Goal: Task Accomplishment & Management: Complete application form

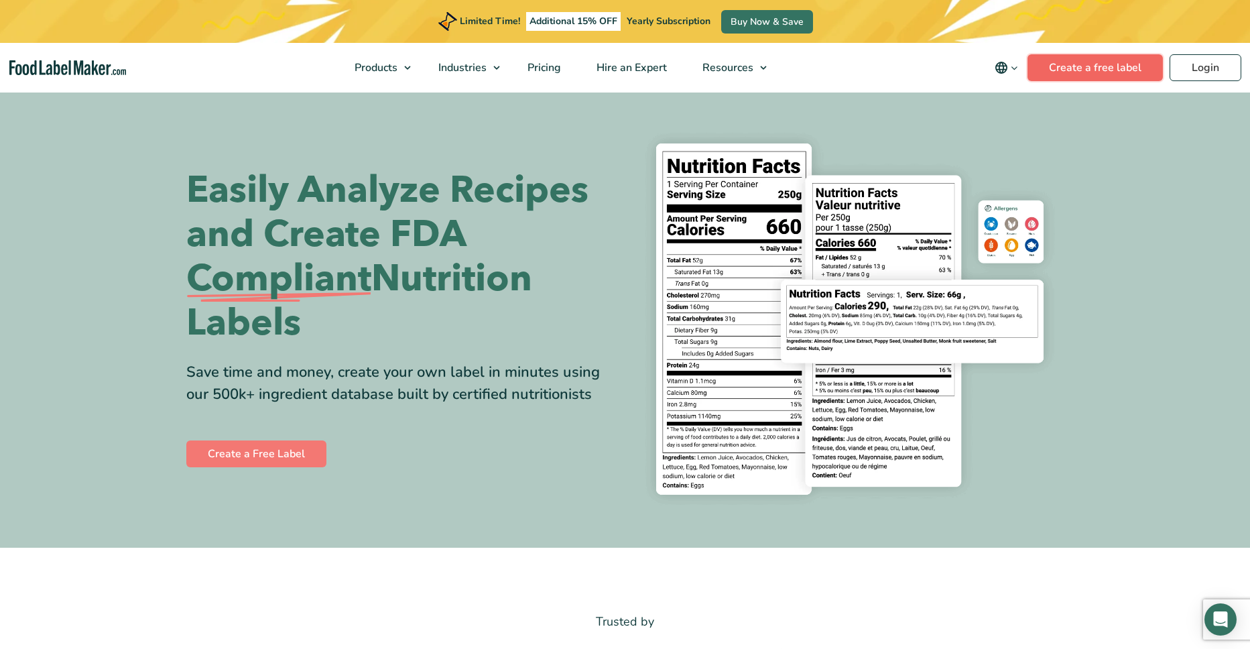
click at [1100, 64] on link "Create a free label" at bounding box center [1095, 67] width 135 height 27
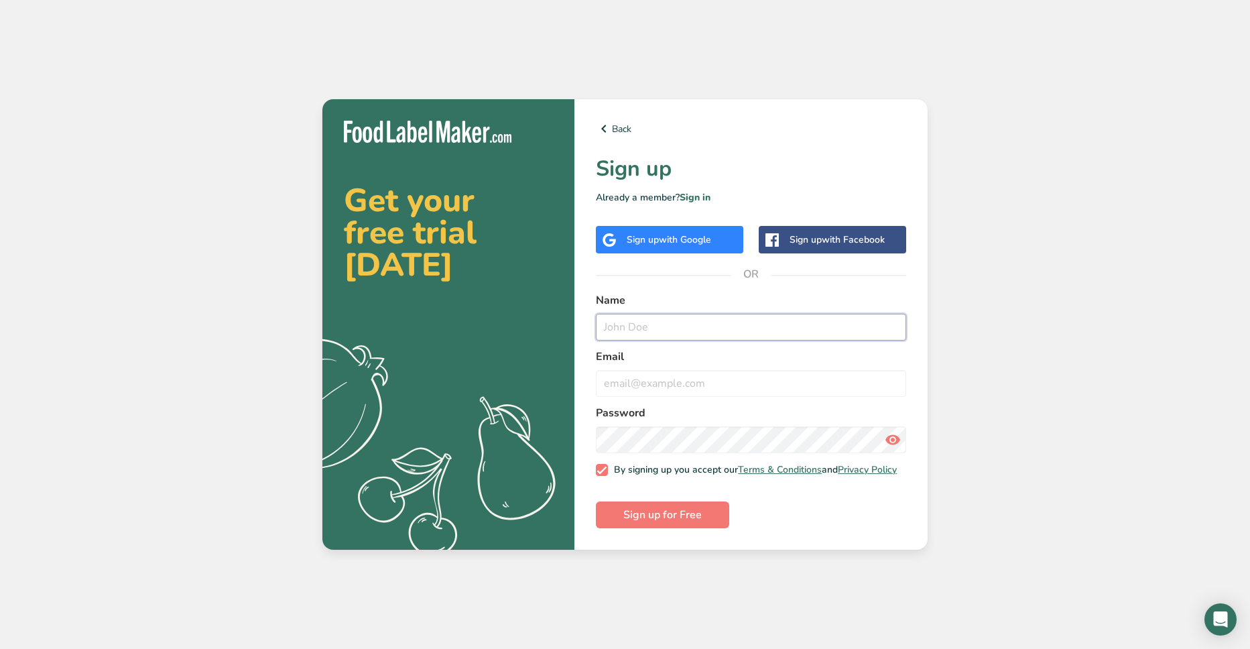
click at [647, 320] on input "text" at bounding box center [751, 327] width 310 height 27
type input "darby gates"
type input "twicelifeapo@gmail.com"
click at [896, 431] on icon at bounding box center [893, 440] width 16 height 24
click at [674, 519] on span "Sign up for Free" at bounding box center [662, 515] width 78 height 16
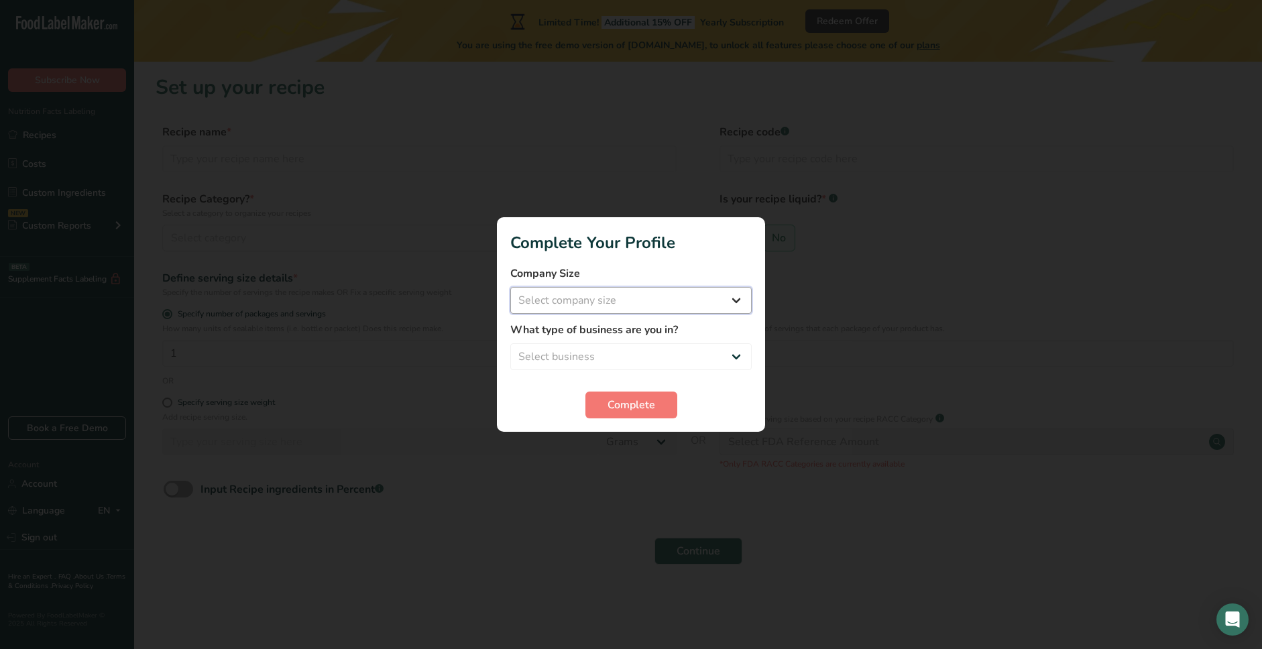
click at [735, 300] on select "Select company size Fewer than 10 Employees 10 to 50 Employees 51 to 500 Employ…" at bounding box center [630, 300] width 241 height 27
select select "1"
click at [510, 287] on select "Select company size Fewer than 10 Employees 10 to 50 Employees 51 to 500 Employ…" at bounding box center [630, 300] width 241 height 27
click at [624, 354] on select "Select business Packaged Food Manufacturer Restaurant & Cafe Bakery Meal Plans …" at bounding box center [630, 356] width 241 height 27
select select "8"
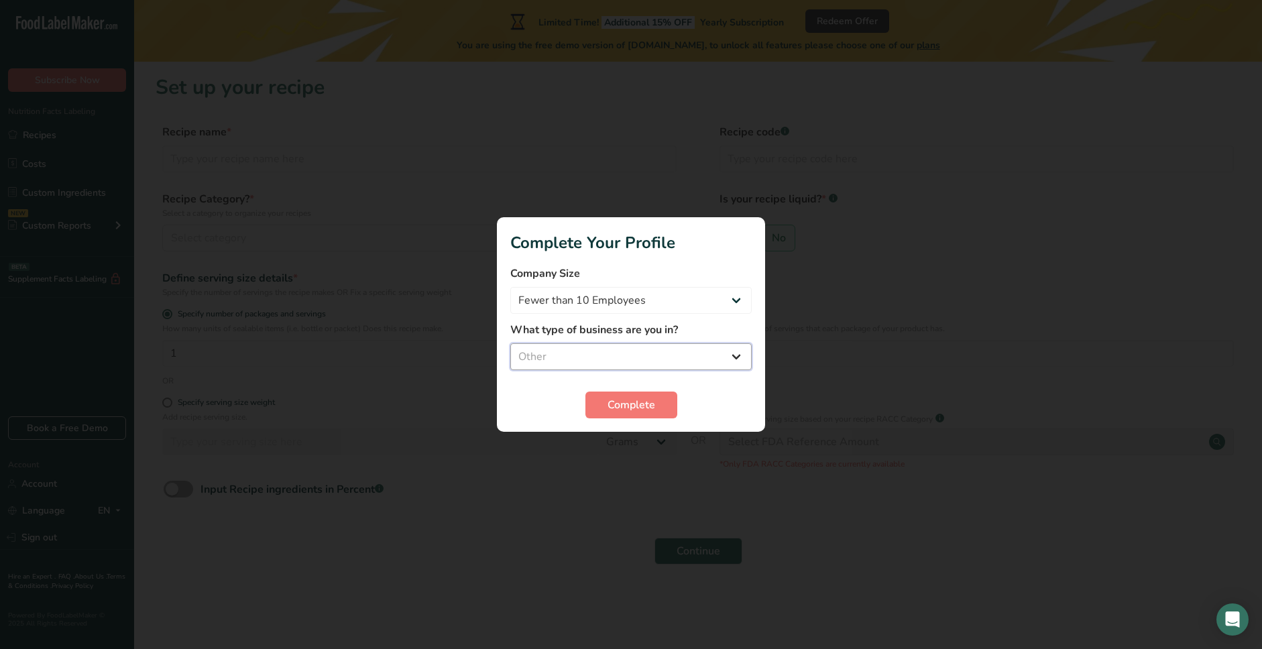
click at [510, 343] on select "Select business Packaged Food Manufacturer Restaurant & Cafe Bakery Meal Plans …" at bounding box center [630, 356] width 241 height 27
click at [643, 402] on span "Complete" at bounding box center [631, 405] width 48 height 16
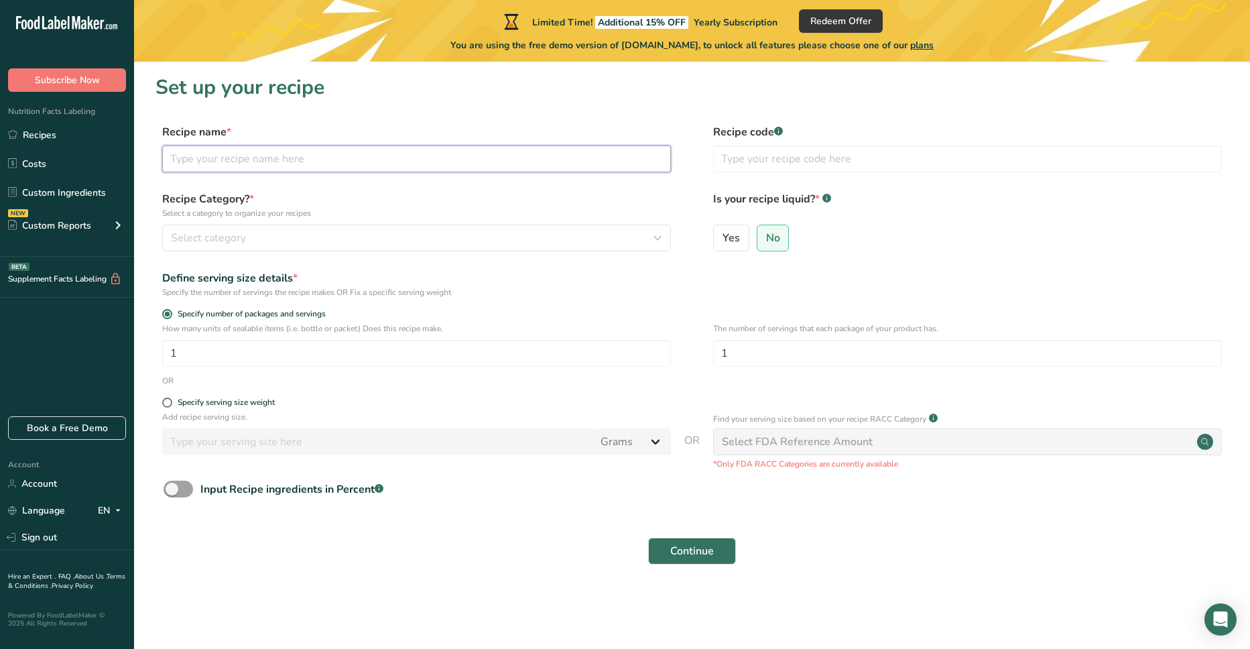
click at [328, 162] on input "text" at bounding box center [416, 158] width 509 height 27
type input "Lucid Dust"
click at [783, 129] on div at bounding box center [781, 126] width 7 height 7
click at [958, 233] on div "Yes No" at bounding box center [967, 242] width 509 height 35
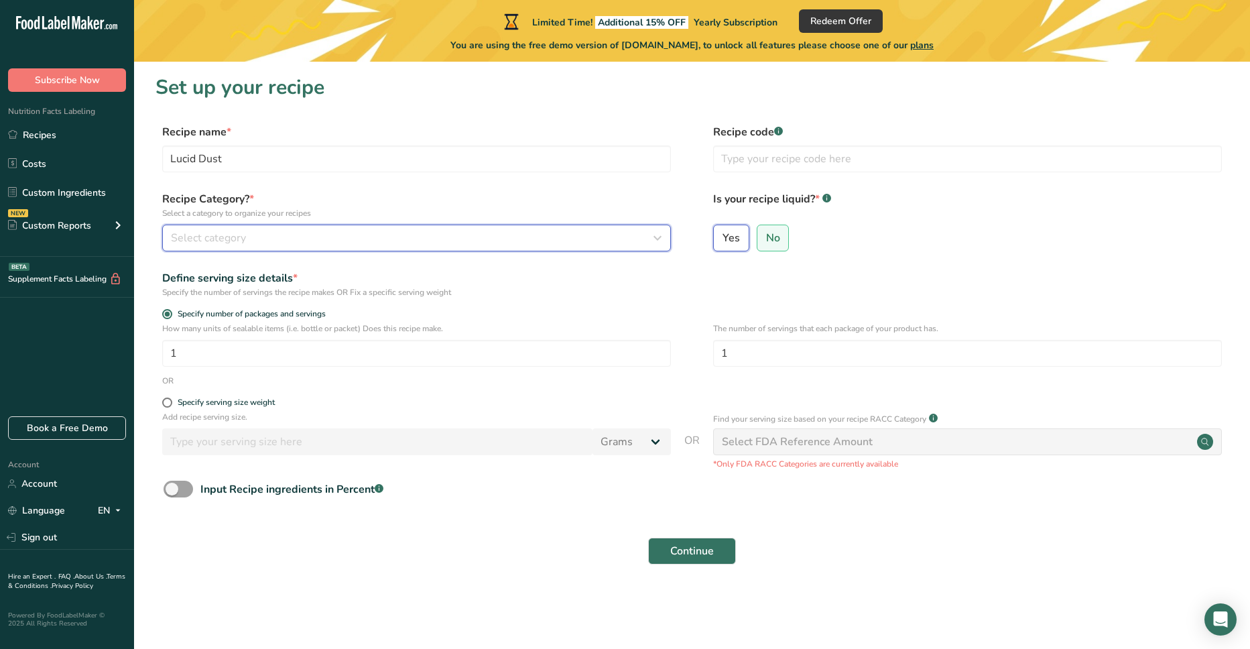
click at [244, 230] on span "Select category" at bounding box center [208, 238] width 75 height 16
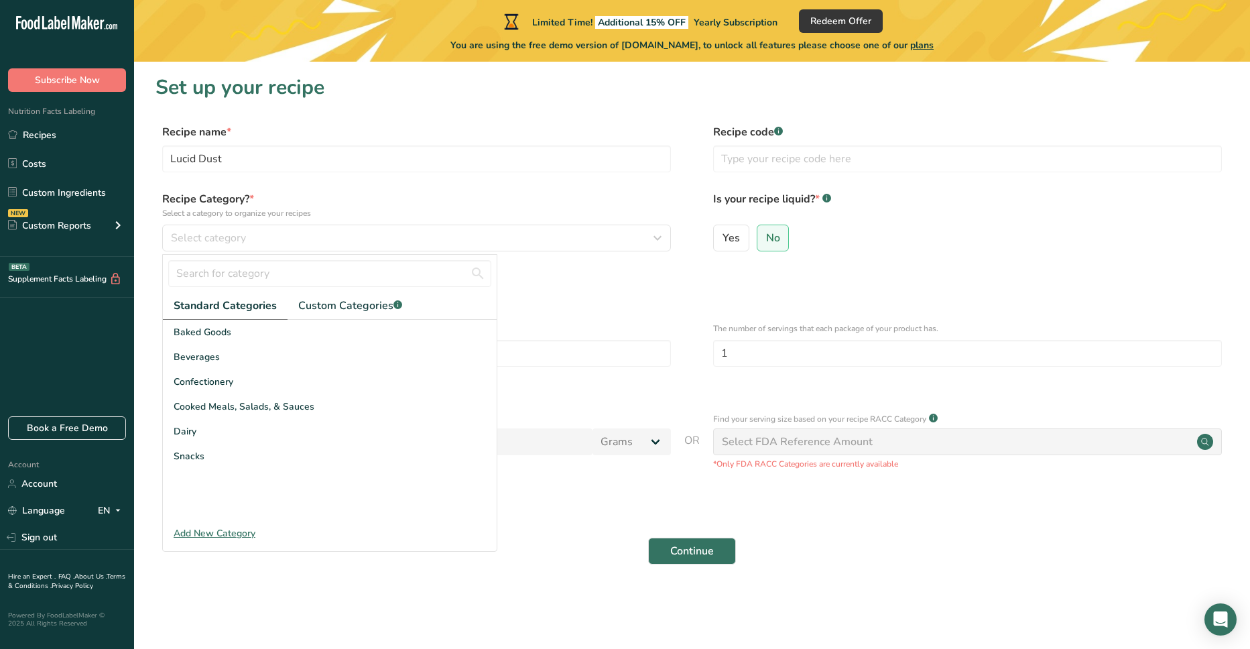
click at [204, 532] on div "Add New Category" at bounding box center [330, 533] width 334 height 14
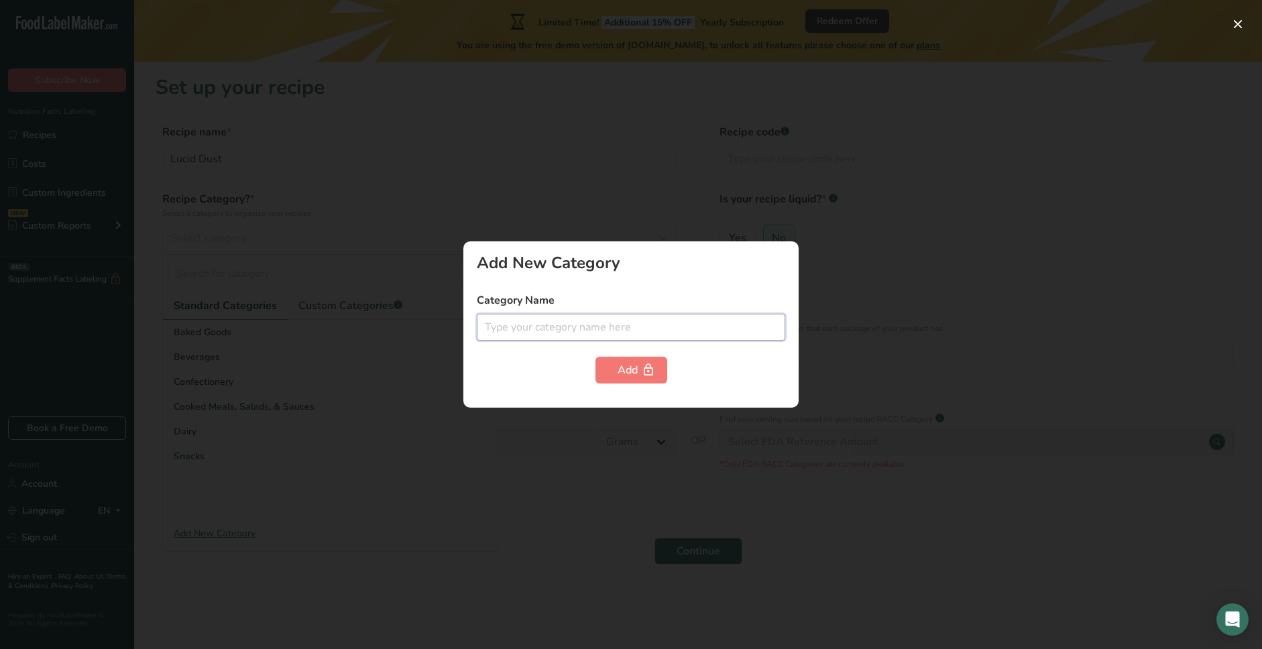
click at [550, 325] on input "text" at bounding box center [631, 327] width 308 height 27
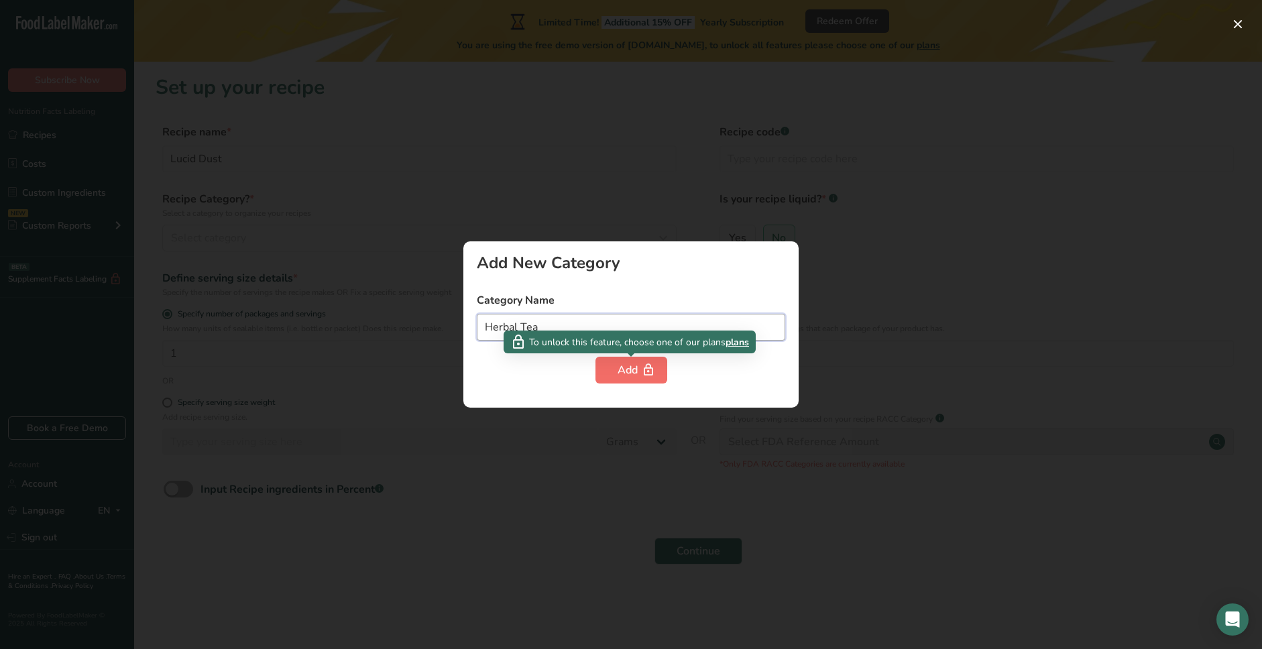
type input "Herbal Tea"
click at [628, 373] on div "Add" at bounding box center [630, 370] width 27 height 16
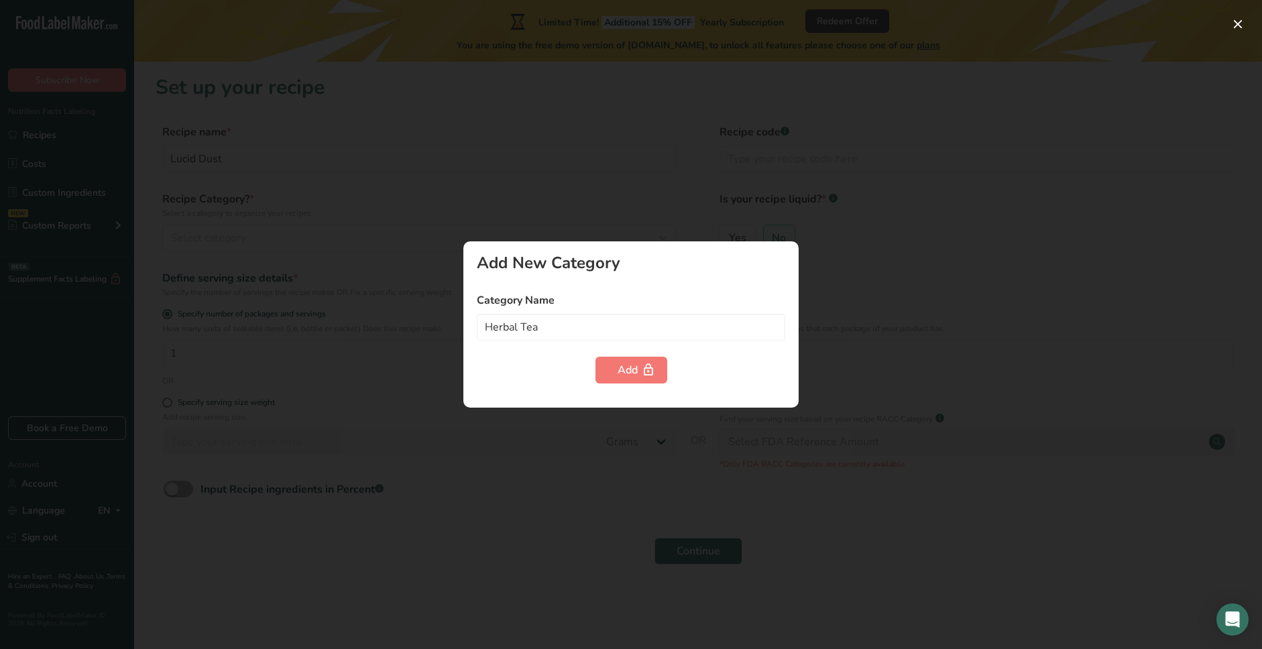
click at [1081, 261] on div at bounding box center [631, 324] width 1262 height 649
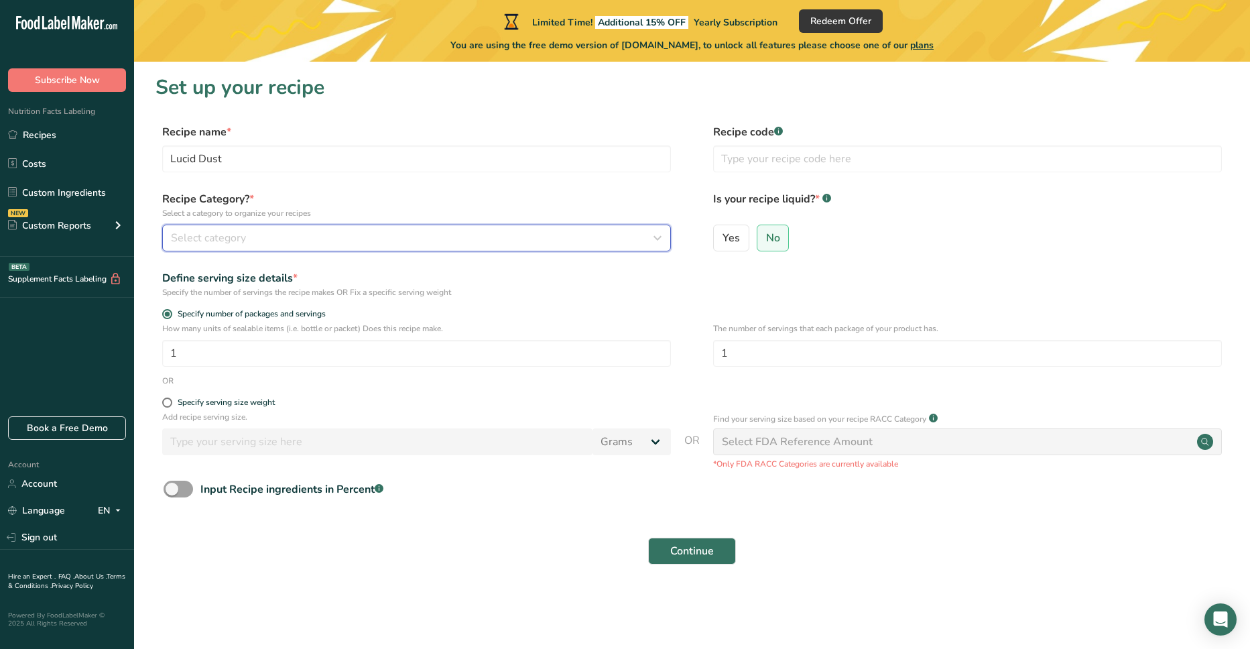
click at [662, 233] on icon "button" at bounding box center [658, 238] width 16 height 24
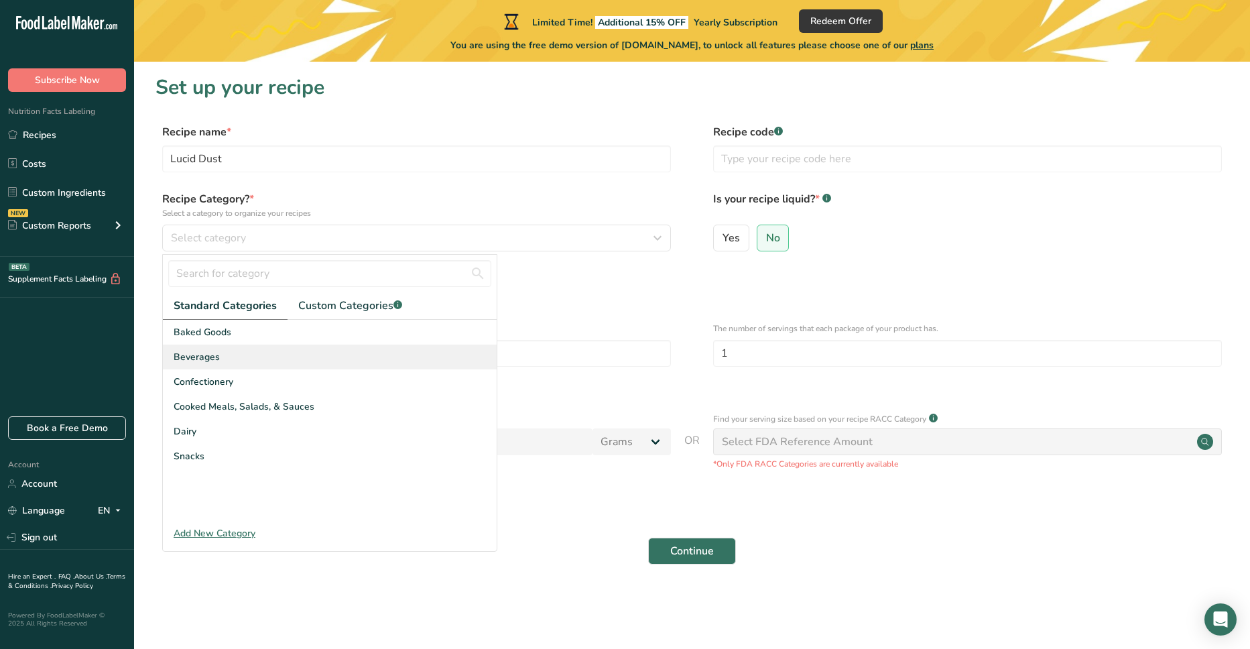
click at [209, 356] on span "Beverages" at bounding box center [197, 357] width 46 height 14
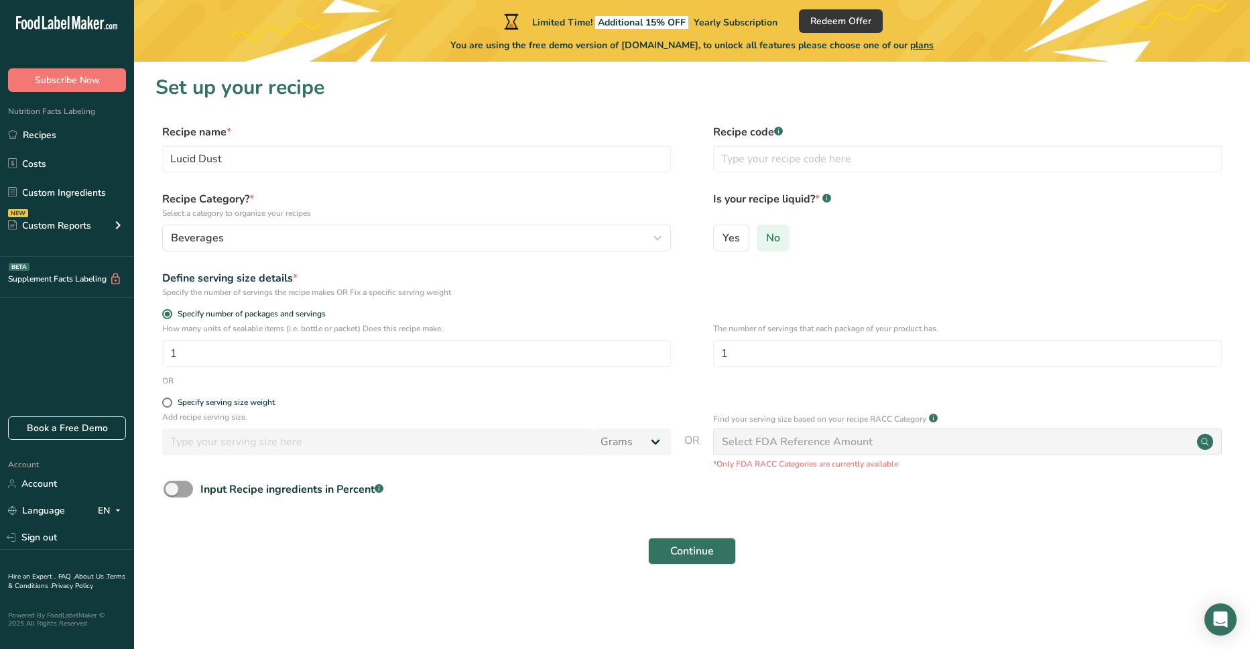
click at [776, 235] on span "No" at bounding box center [773, 237] width 14 height 13
click at [766, 235] on input "No" at bounding box center [761, 237] width 9 height 9
drag, startPoint x: 200, startPoint y: 354, endPoint x: 166, endPoint y: 354, distance: 34.2
click at [166, 354] on input "1" at bounding box center [416, 353] width 509 height 27
drag, startPoint x: 208, startPoint y: 353, endPoint x: 135, endPoint y: 352, distance: 73.1
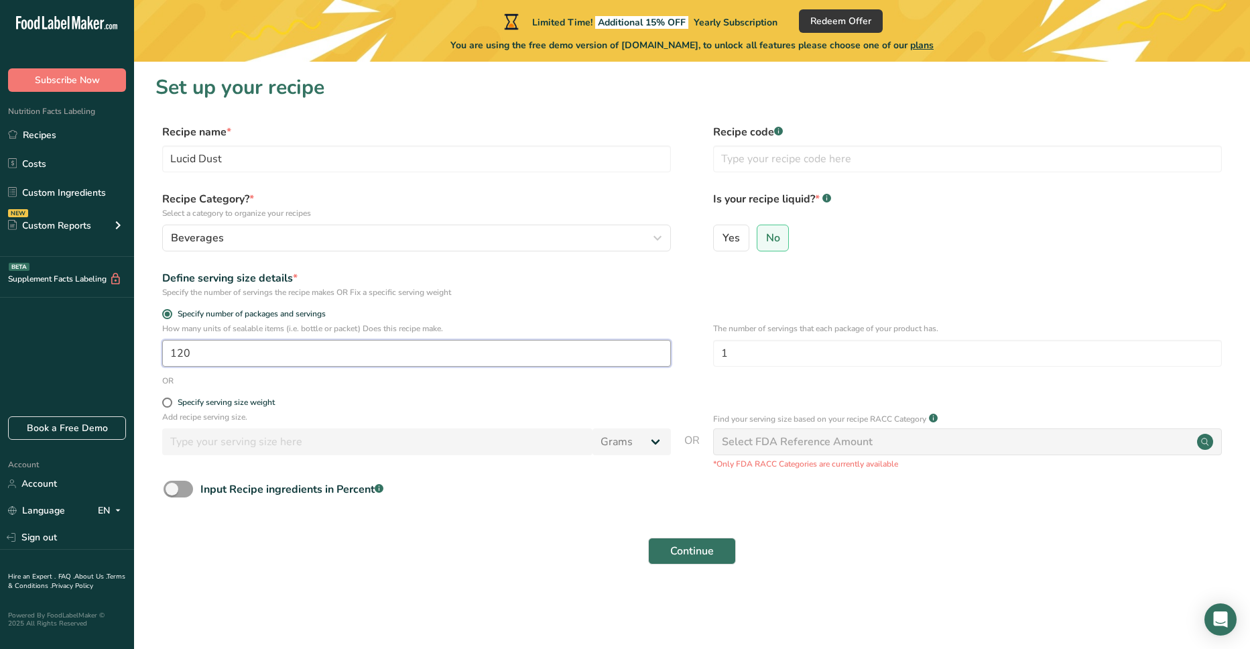
click at [135, 352] on section "Set up your recipe Recipe name * Lucid Dust Recipe code .a-a{fill:#347362;}.b-a…" at bounding box center [692, 328] width 1116 height 532
type input "1"
type input "120"
click at [167, 403] on span at bounding box center [167, 402] width 10 height 10
click at [167, 403] on input "Specify serving size weight" at bounding box center [166, 402] width 9 height 9
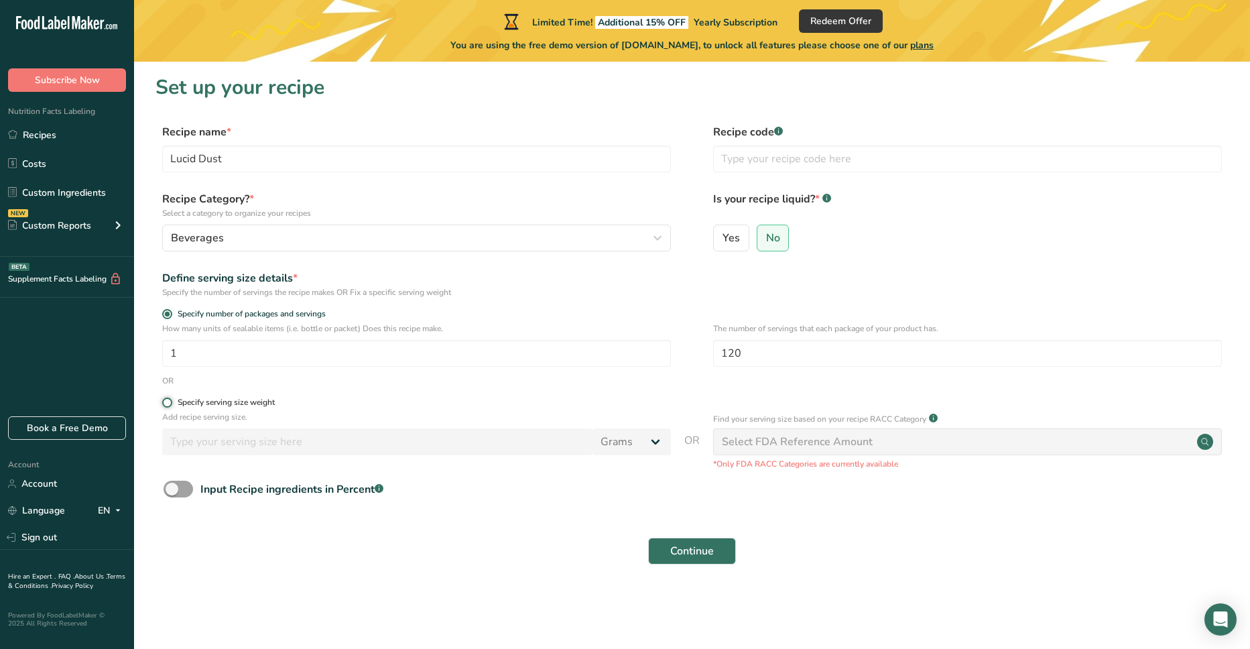
radio input "true"
radio input "false"
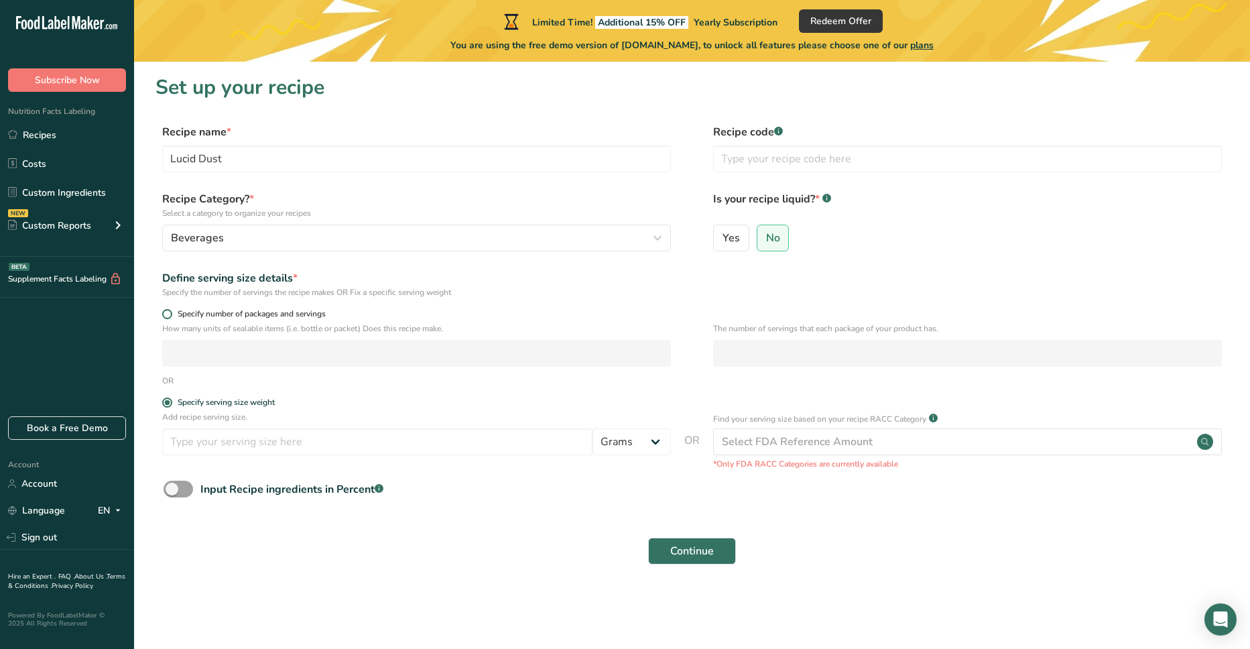
click at [166, 312] on span at bounding box center [167, 314] width 10 height 10
click at [166, 312] on input "Specify number of packages and servings" at bounding box center [166, 314] width 9 height 9
radio input "true"
radio input "false"
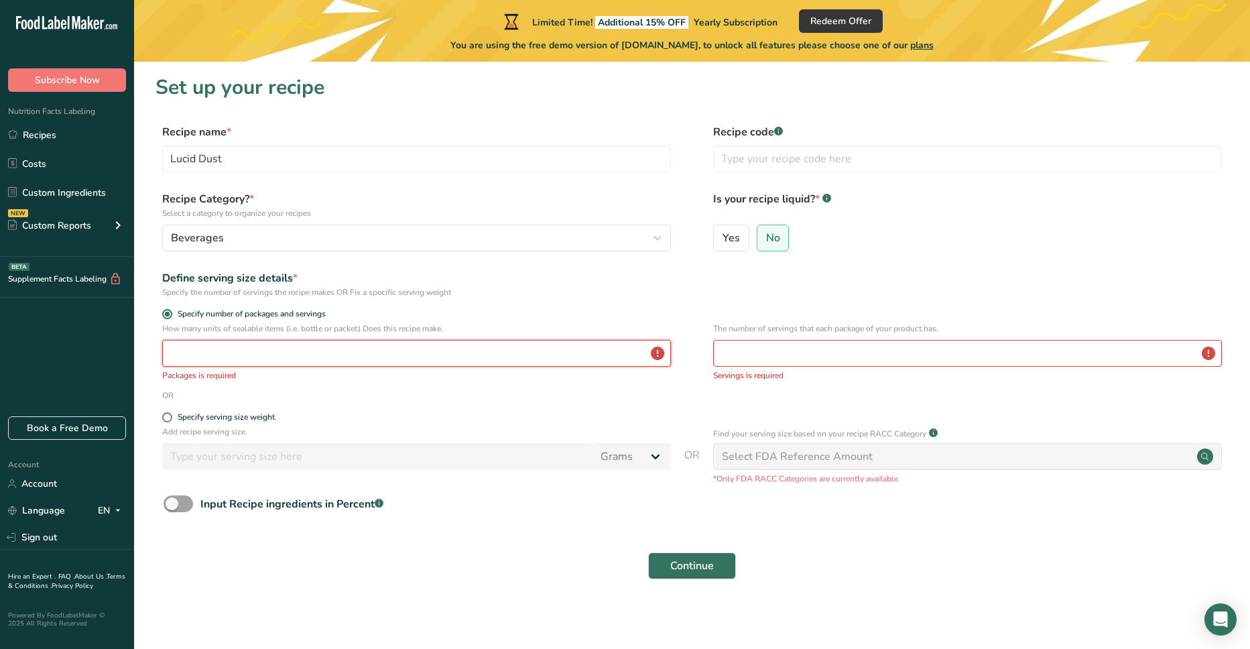
click at [266, 357] on input "number" at bounding box center [416, 353] width 509 height 27
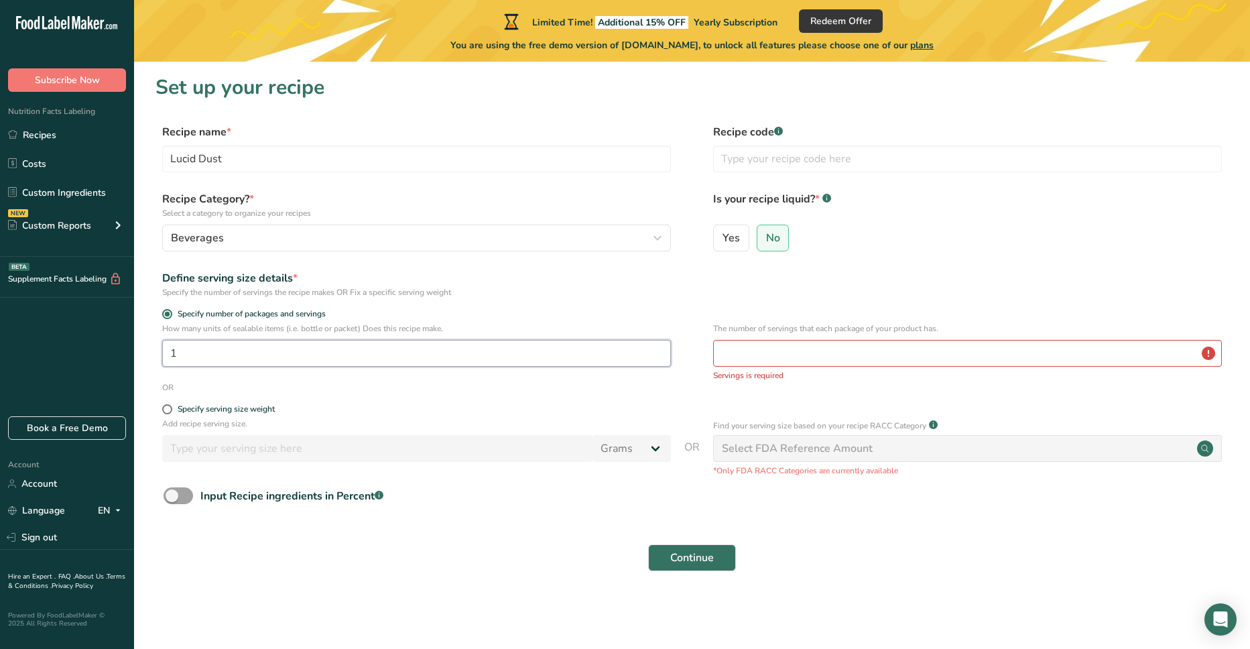
type input "1"
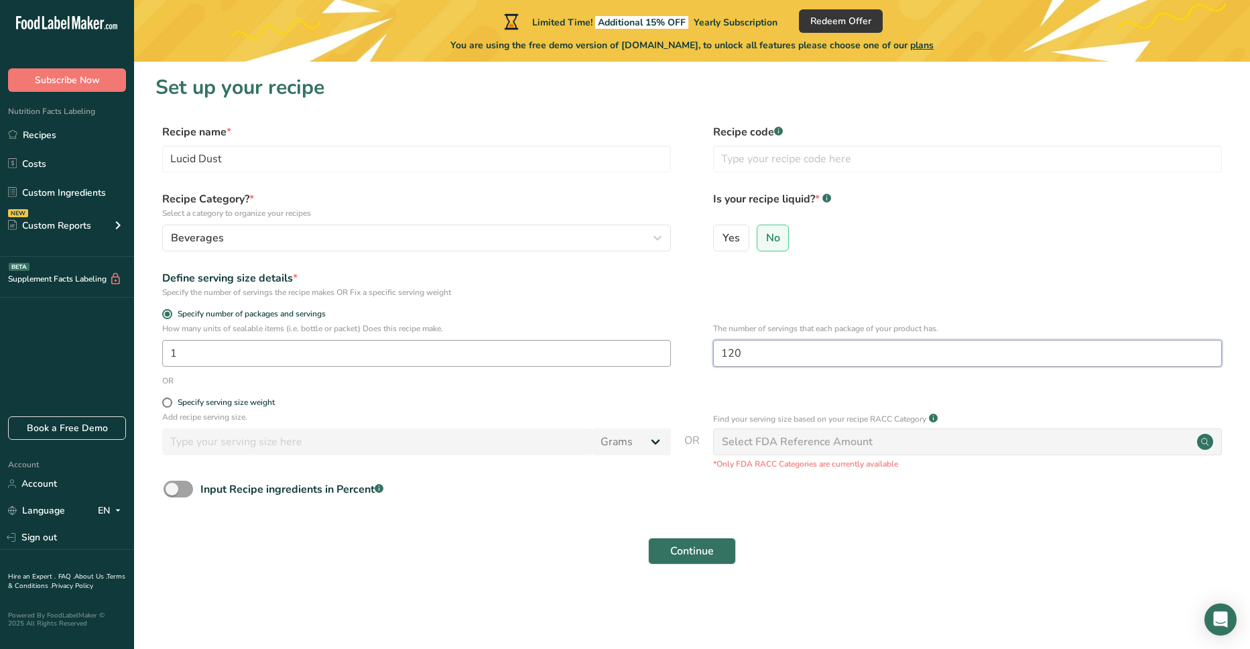
type input "120"
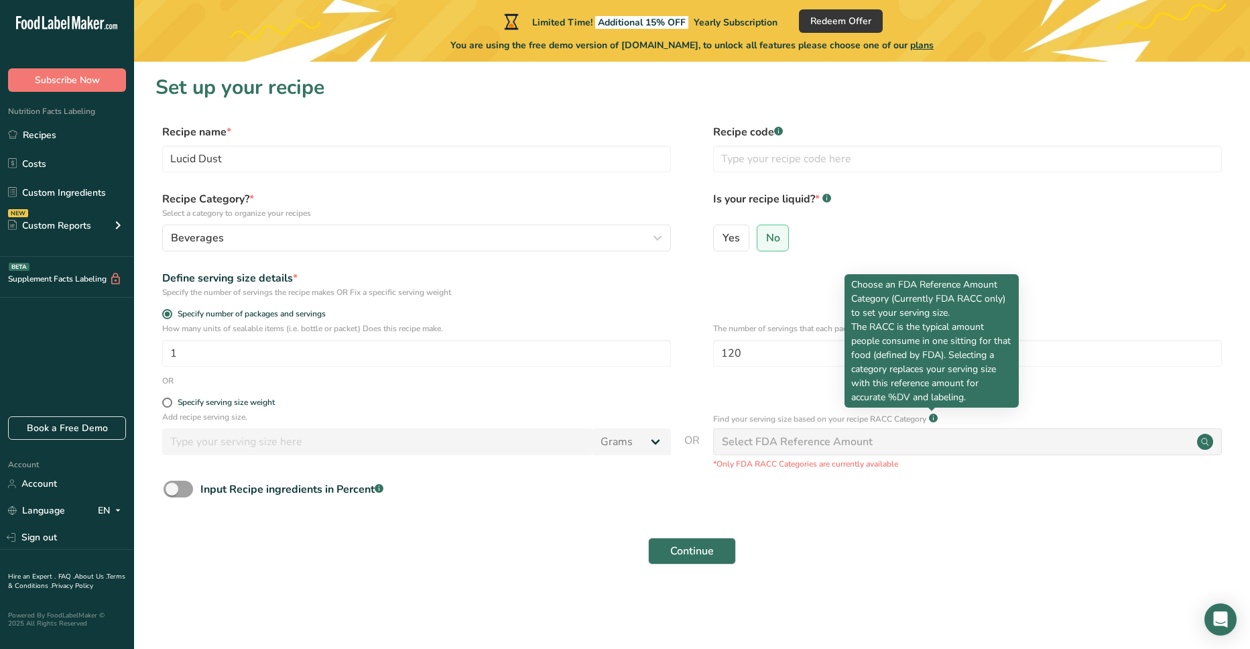
click at [910, 556] on div "Continue" at bounding box center [692, 551] width 1073 height 43
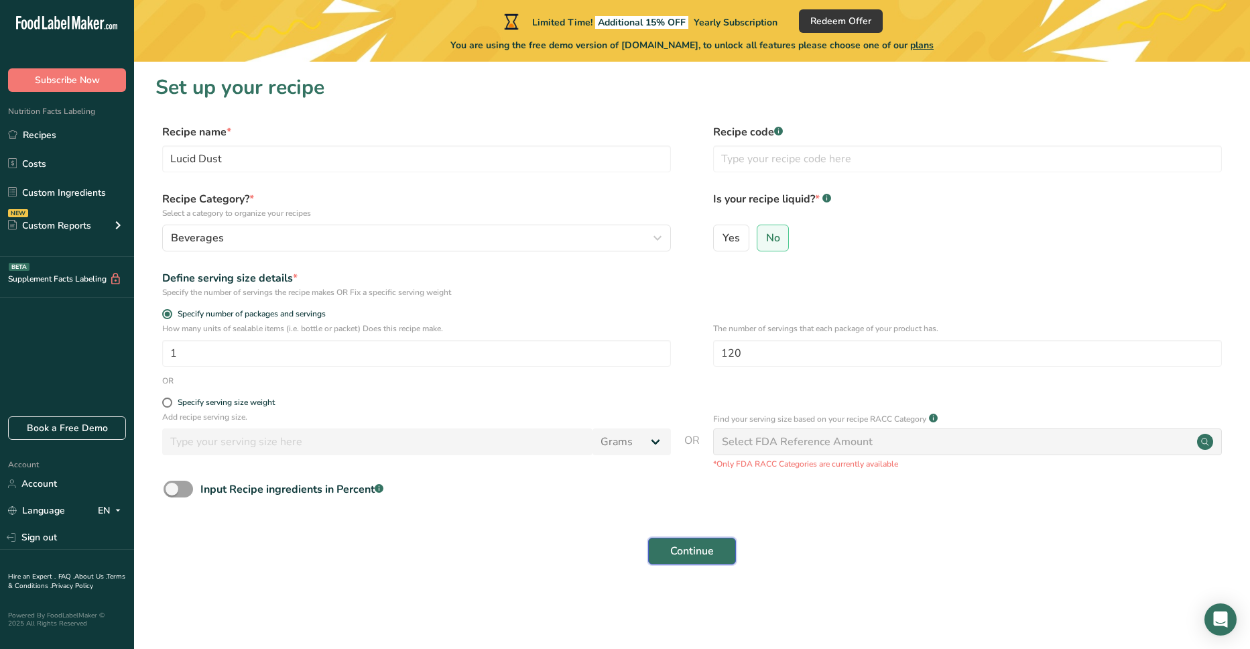
click at [708, 545] on span "Continue" at bounding box center [692, 551] width 44 height 16
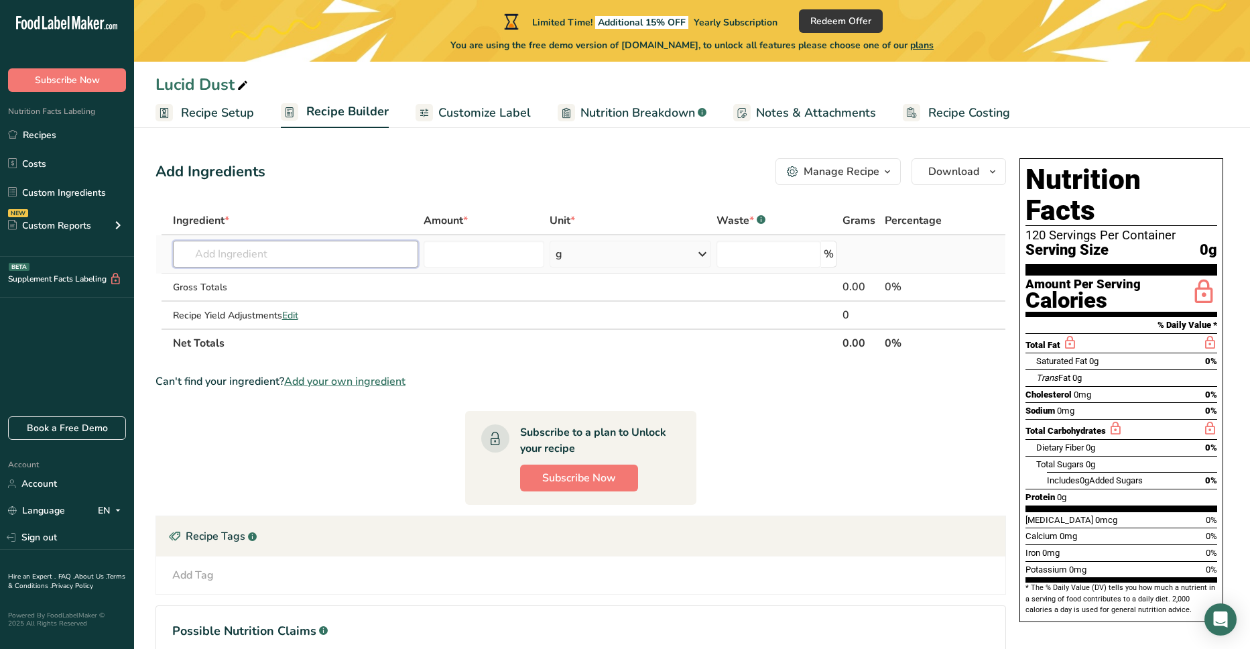
click at [276, 255] on input "text" at bounding box center [296, 254] width 246 height 27
paste input "Ashwagandha, Blue Lotus, Poppy Seed, Catnip, Lavender, Blue Valerian, Skullcap,…"
type input "Ashwagandha, Blue Lotus, Poppy Seed, Catnip, Lavender, Blue Valerian, Skullcap,…"
drag, startPoint x: 412, startPoint y: 251, endPoint x: -9, endPoint y: 277, distance: 422.4
click at [0, 277] on html ".a-20{fill:#fff;} Subscribe Now Nutrition Facts Labeling Recipes Costs Custom I…" at bounding box center [625, 378] width 1250 height 757
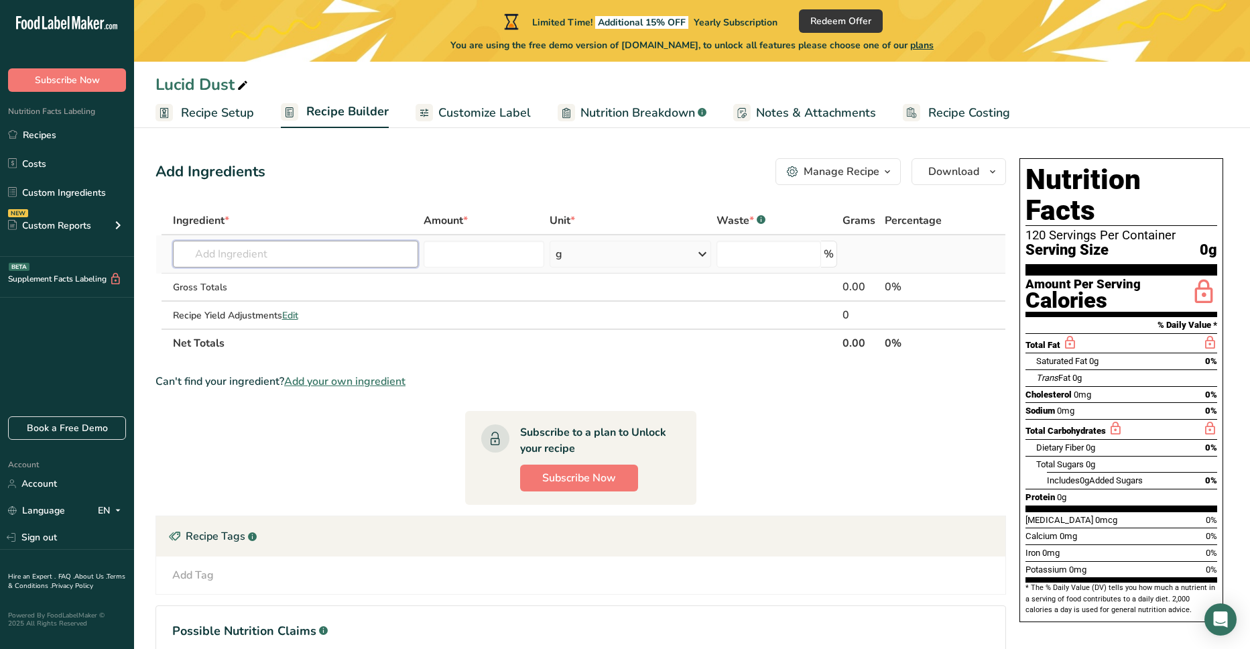
click at [259, 256] on input "text" at bounding box center [296, 254] width 246 height 27
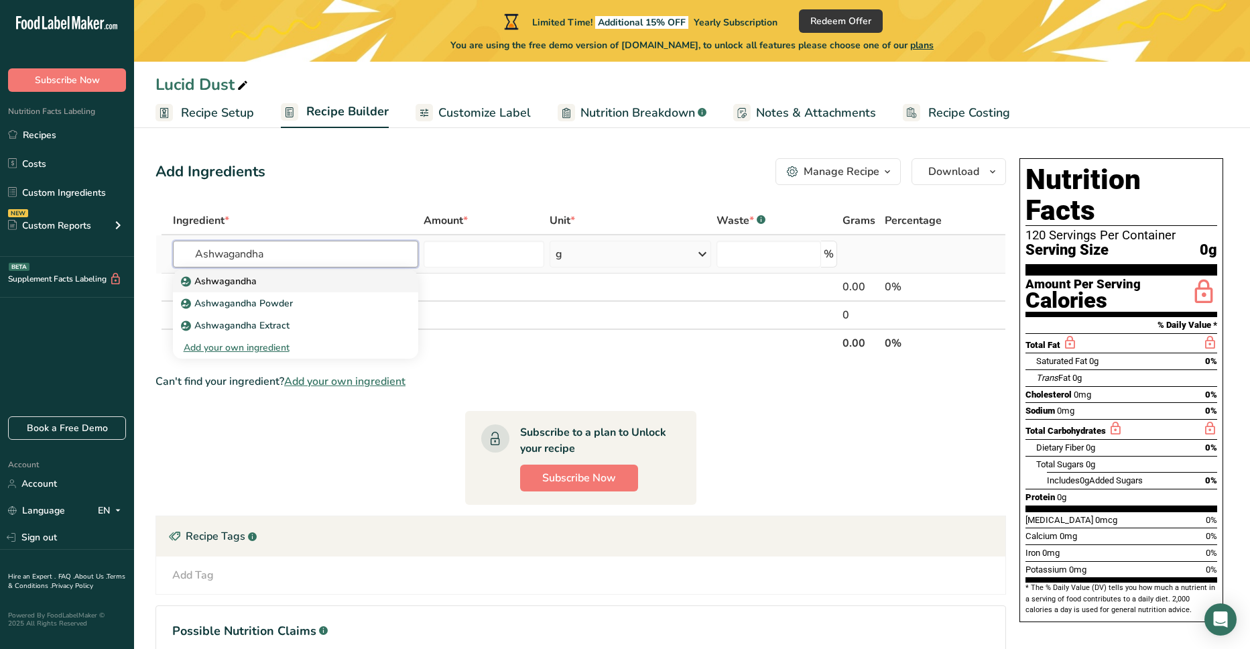
type input "Ashwagandha"
click at [226, 281] on p "Ashwagandha" at bounding box center [220, 281] width 73 height 14
type input "Ashwagandha"
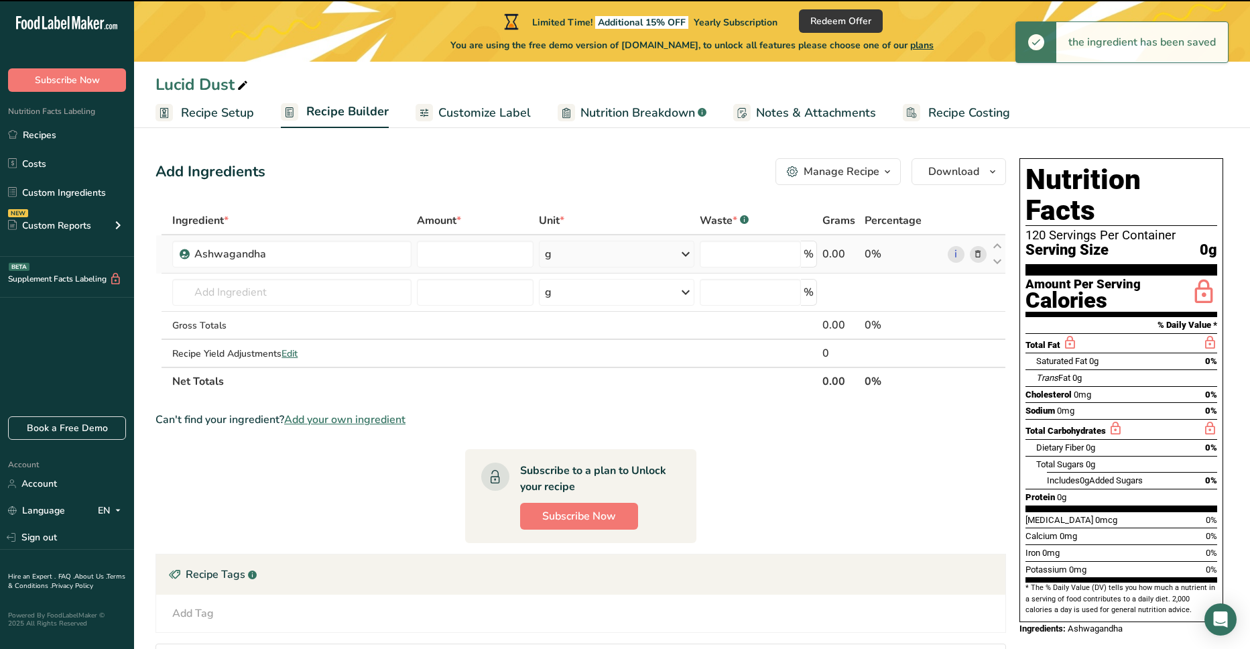
type input "0"
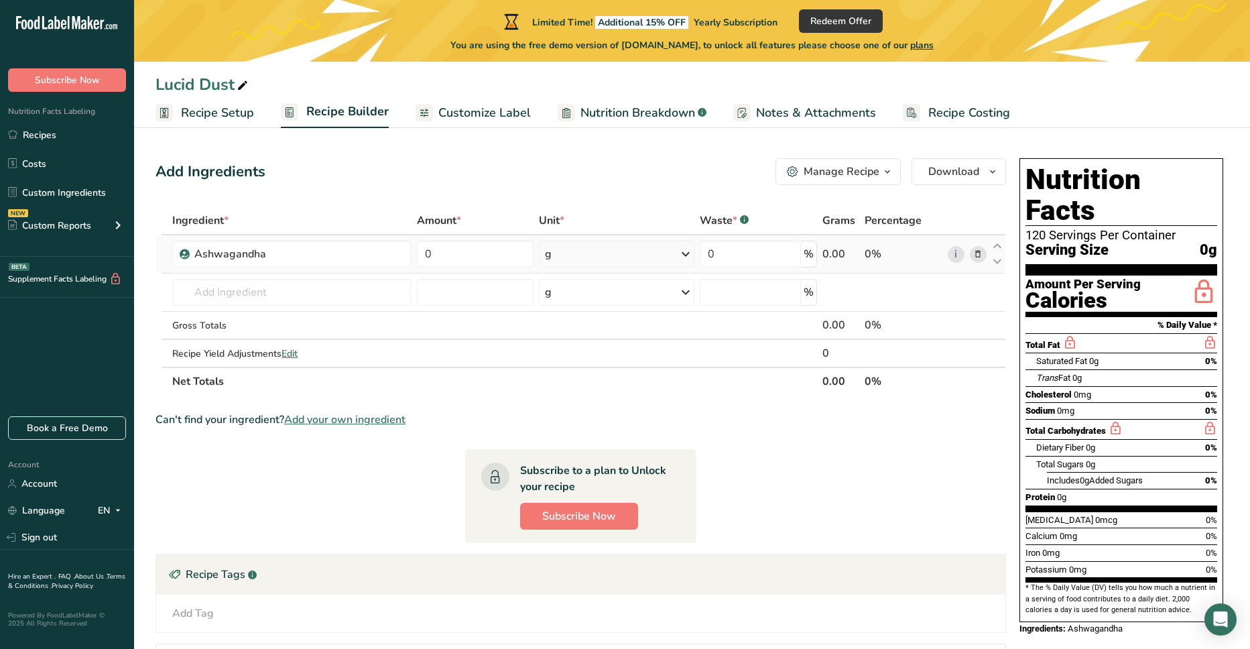
click at [683, 251] on icon at bounding box center [686, 254] width 16 height 24
click at [587, 461] on div "See more" at bounding box center [603, 459] width 113 height 14
select select "22"
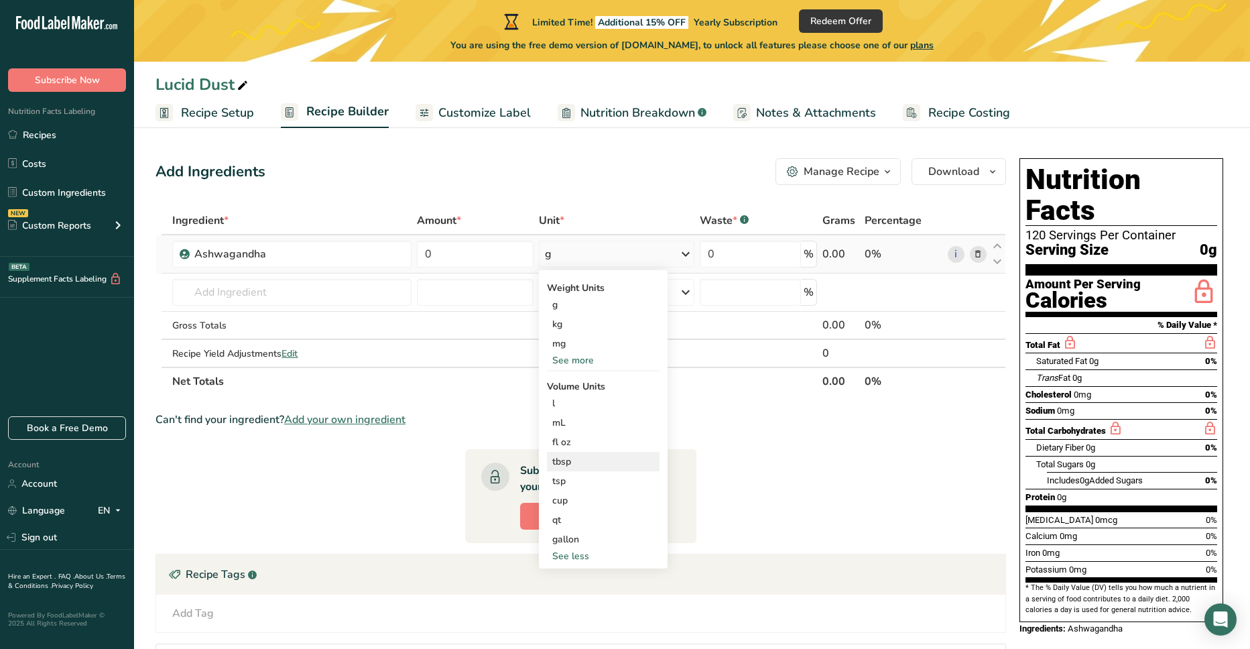
click at [575, 459] on div "tbsp" at bounding box center [603, 461] width 102 height 14
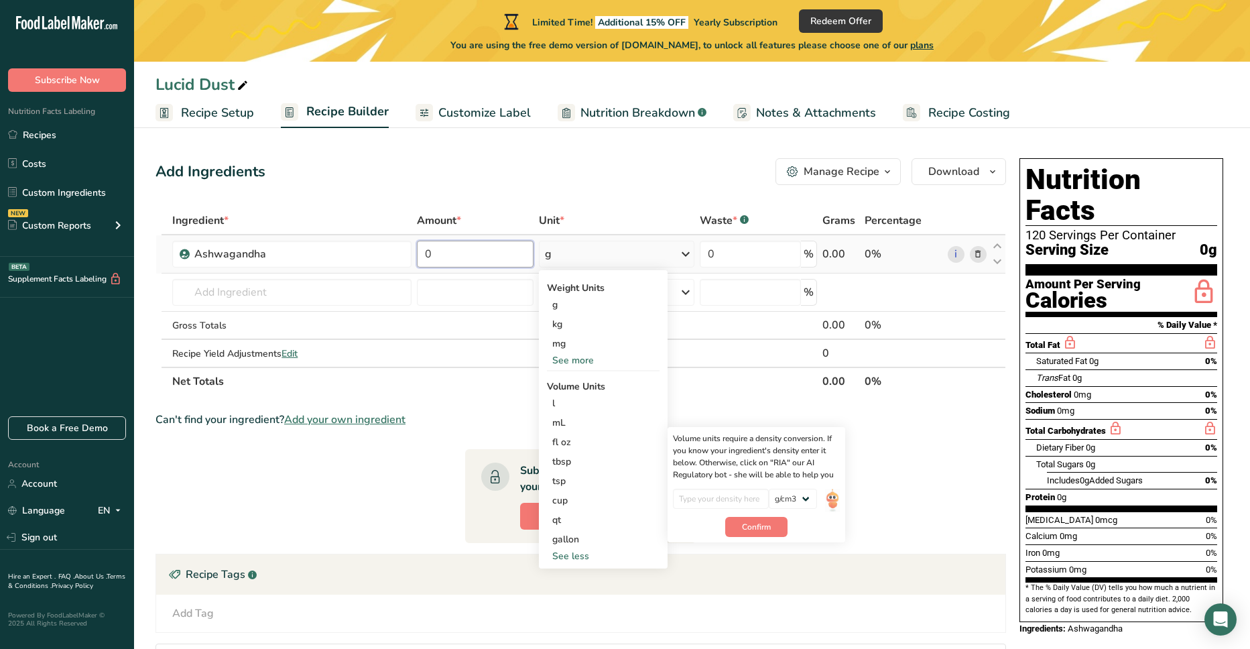
click at [454, 253] on input "0" at bounding box center [475, 254] width 117 height 27
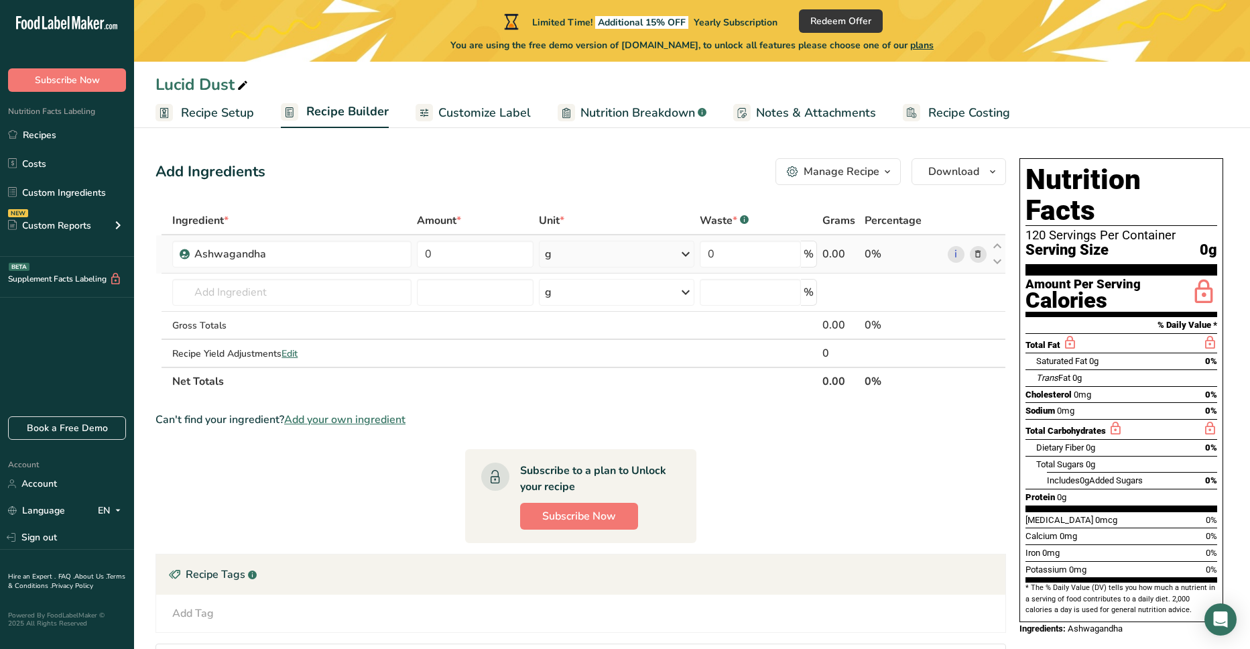
click at [683, 250] on div "Ingredient * Amount * Unit * Waste * .a-a{fill:#347362;}.b-a{fill:#fff;} Grams …" at bounding box center [581, 300] width 851 height 189
click at [471, 255] on input "0" at bounding box center [475, 254] width 117 height 27
drag, startPoint x: 469, startPoint y: 254, endPoint x: 393, endPoint y: 259, distance: 75.2
click at [393, 259] on tr "Ashwagandha 0 g Weight Units g kg mg See more Volume Units l Volume units requi…" at bounding box center [580, 254] width 849 height 38
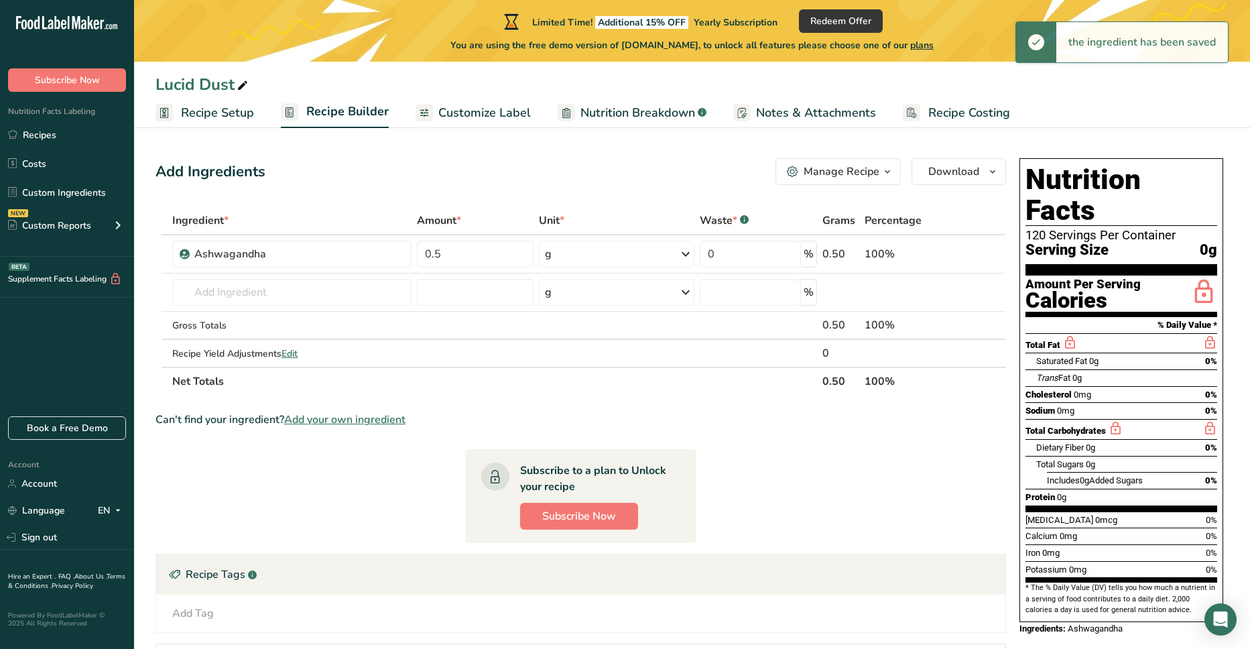
click at [566, 250] on div "g" at bounding box center [617, 254] width 156 height 27
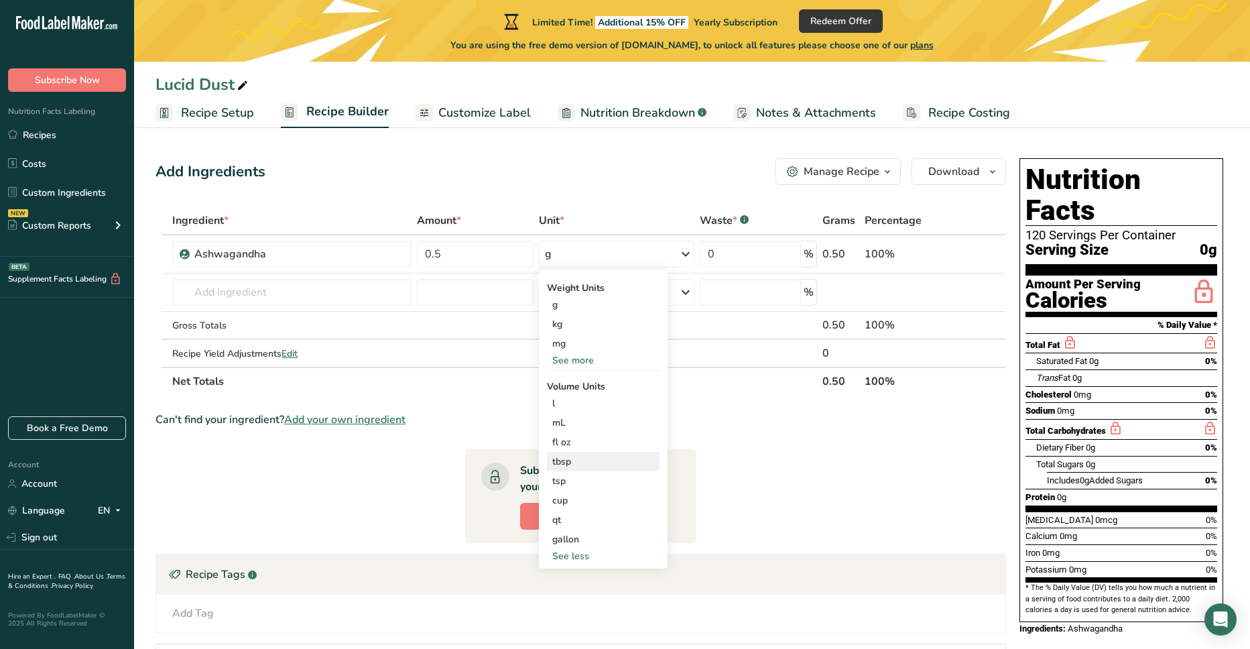
click at [564, 454] on div "tbsp" at bounding box center [603, 461] width 102 height 14
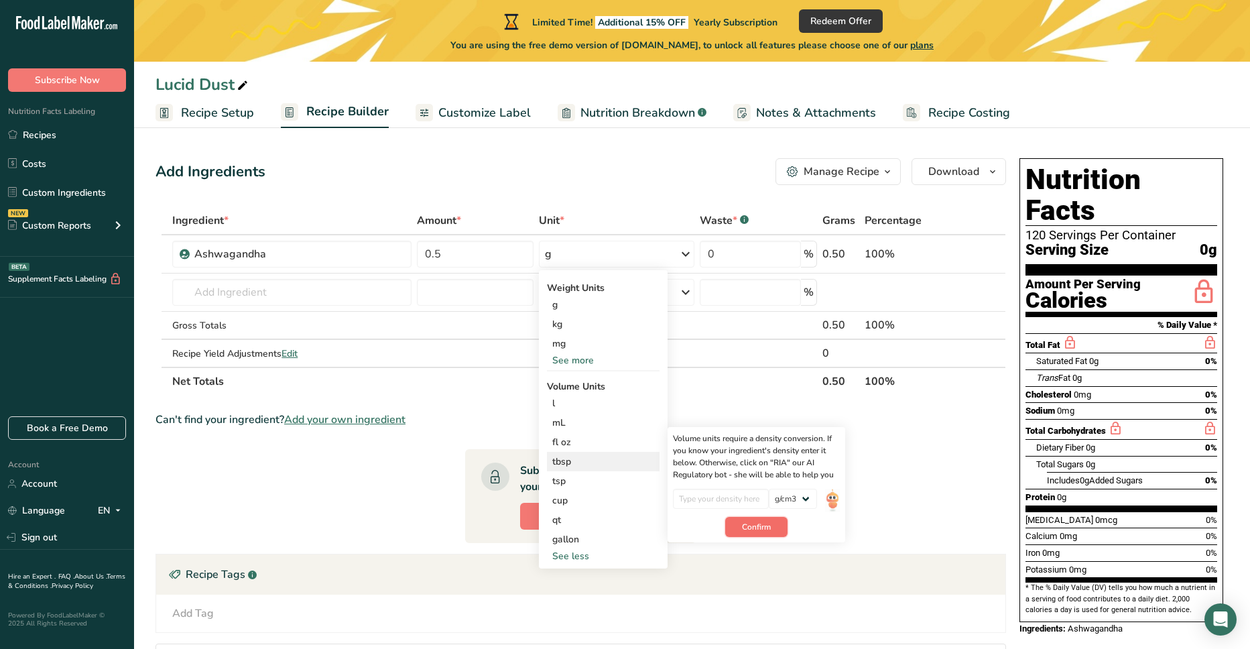
click at [754, 521] on span "Confirm" at bounding box center [756, 527] width 29 height 12
click at [801, 499] on select "lb/ft3 g/cm3" at bounding box center [793, 499] width 48 height 20
click at [891, 467] on section "Ingredient * Amount * Unit * Waste * .a-a{fill:#347362;}.b-a{fill:#fff;} Grams …" at bounding box center [581, 479] width 851 height 546
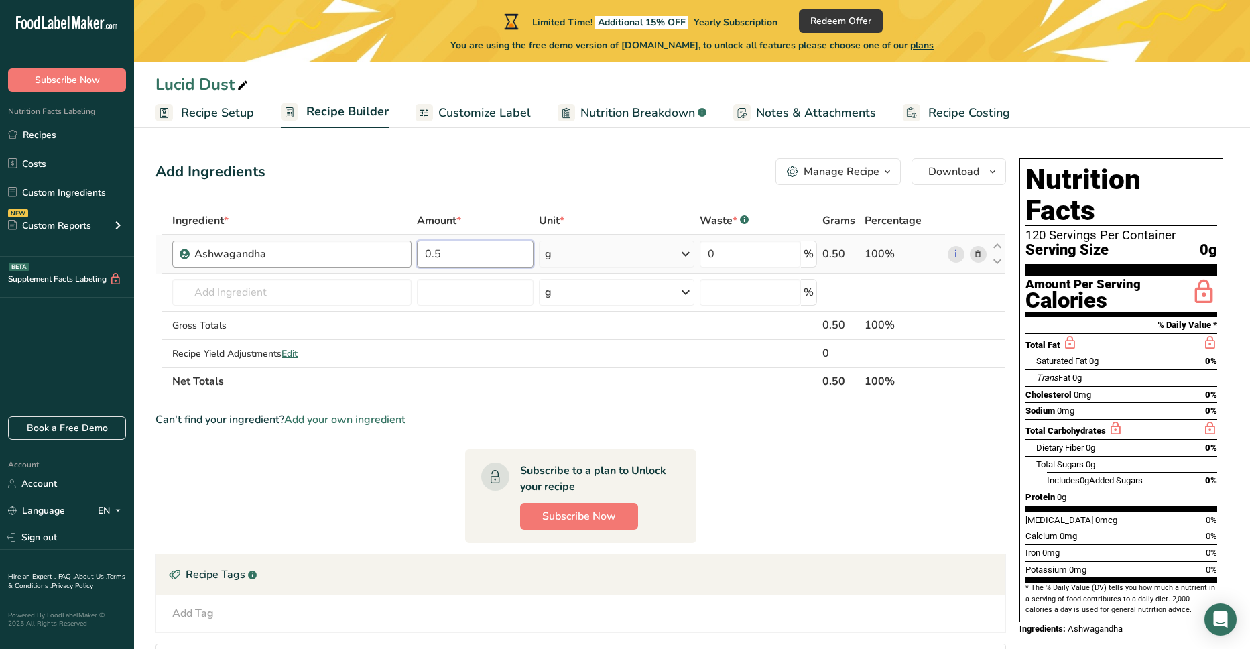
drag, startPoint x: 463, startPoint y: 253, endPoint x: 393, endPoint y: 257, distance: 69.2
click at [393, 257] on tr "Ashwagandha 0.5 g Weight Units g kg mg See more Volume Units l Volume units req…" at bounding box center [580, 254] width 849 height 38
type input "9"
click at [223, 292] on input "text" at bounding box center [291, 292] width 239 height 27
type input "Blue Lotus"
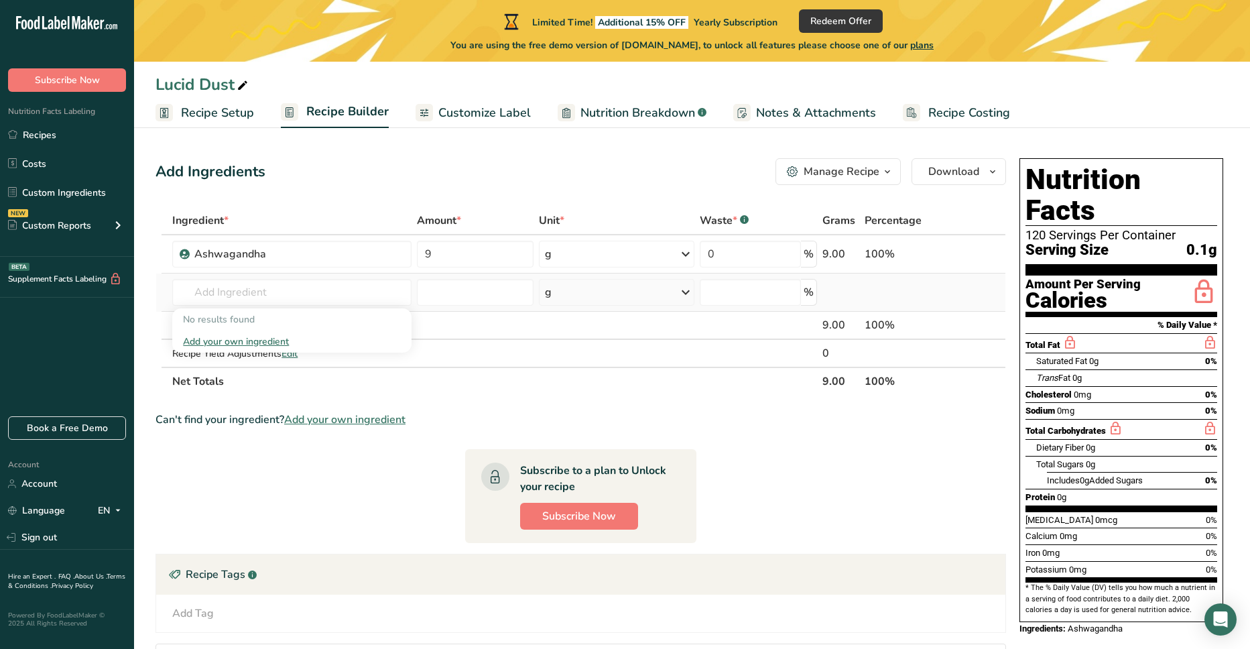
click at [241, 333] on div "Add your own ingredient" at bounding box center [291, 341] width 239 height 22
click at [241, 340] on div "Add your own ingredient" at bounding box center [292, 341] width 218 height 14
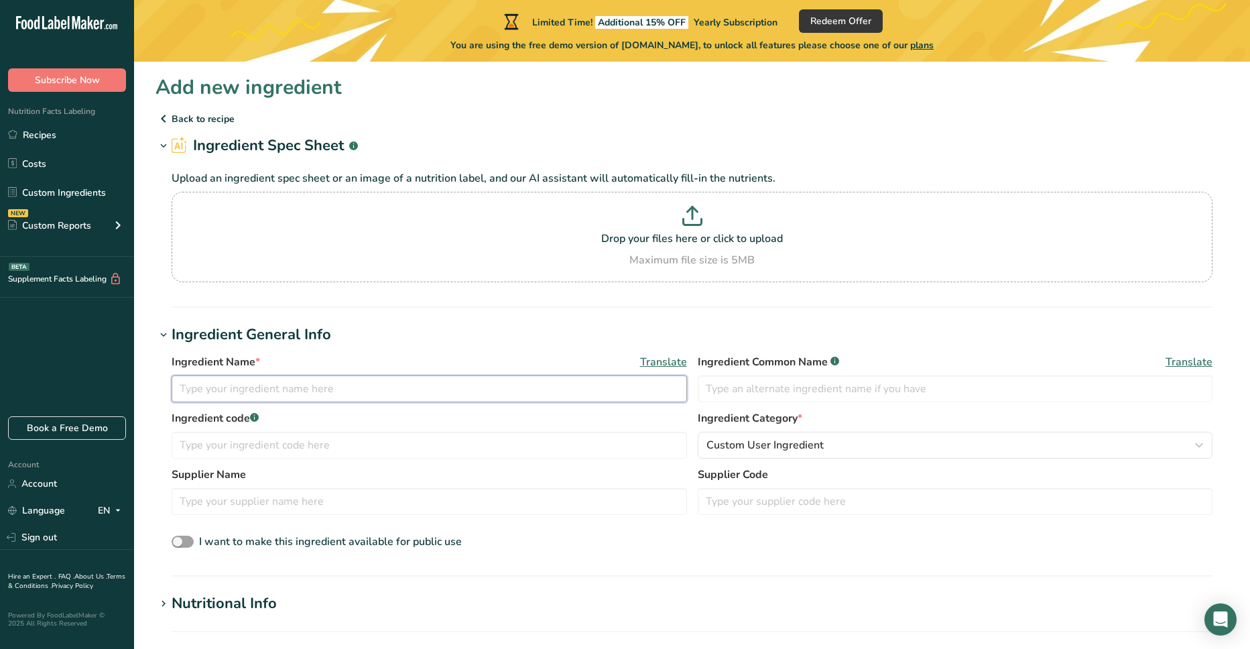
click at [282, 389] on input "text" at bounding box center [429, 388] width 515 height 27
type input "Dried Blue Lotus Flower"
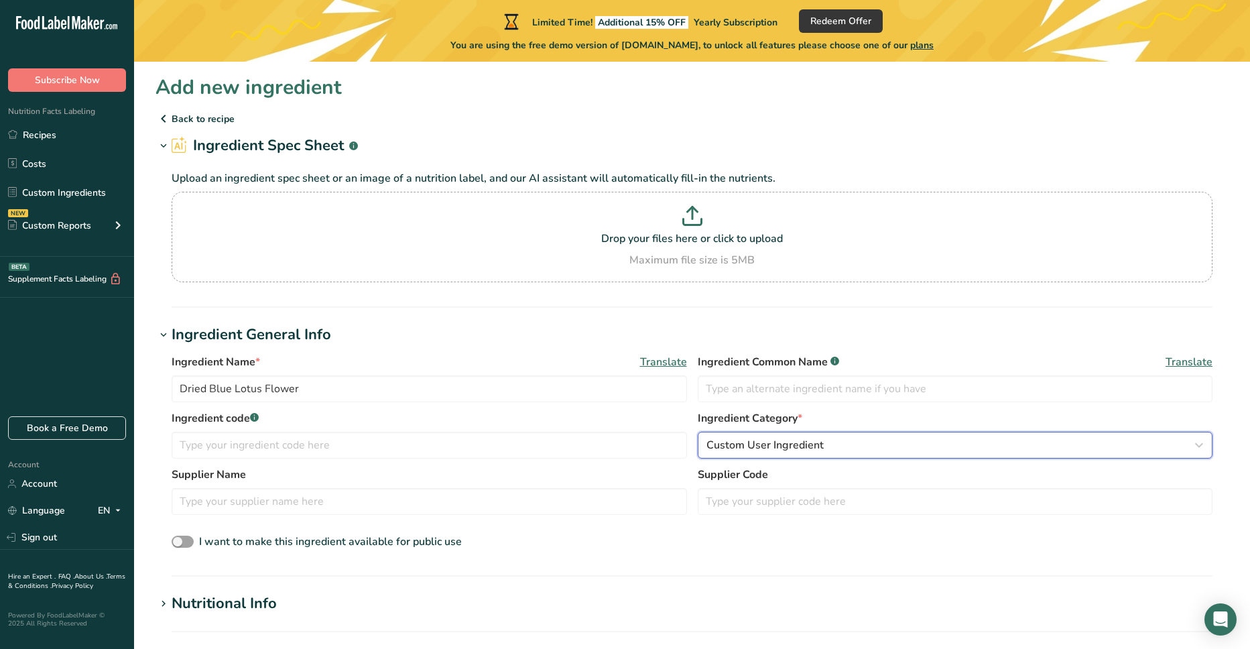
click at [877, 448] on div "Custom User Ingredient" at bounding box center [952, 445] width 490 height 16
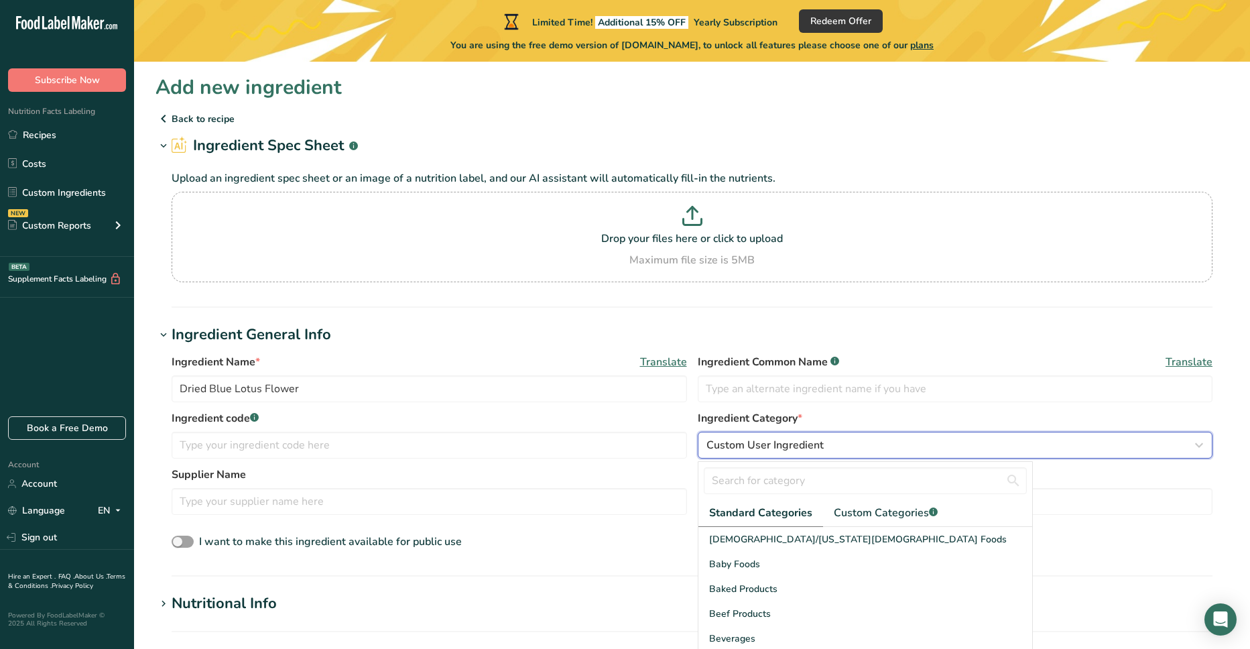
click at [877, 448] on div "Custom User Ingredient" at bounding box center [952, 445] width 490 height 16
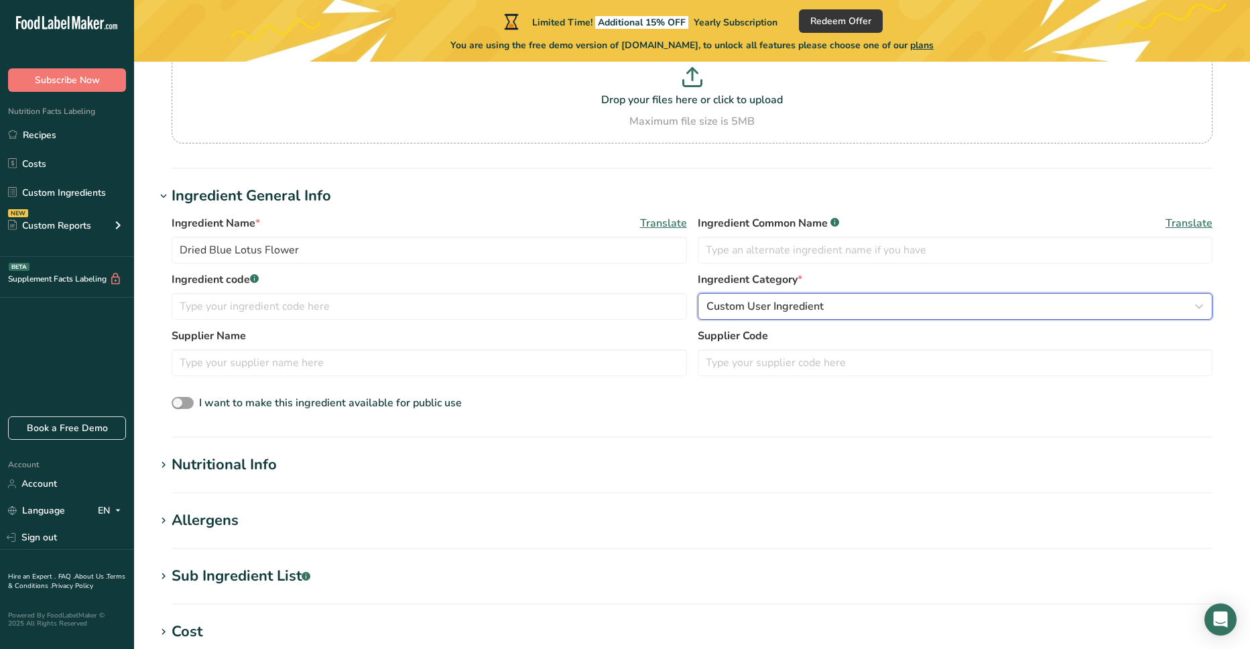
scroll to position [201, 0]
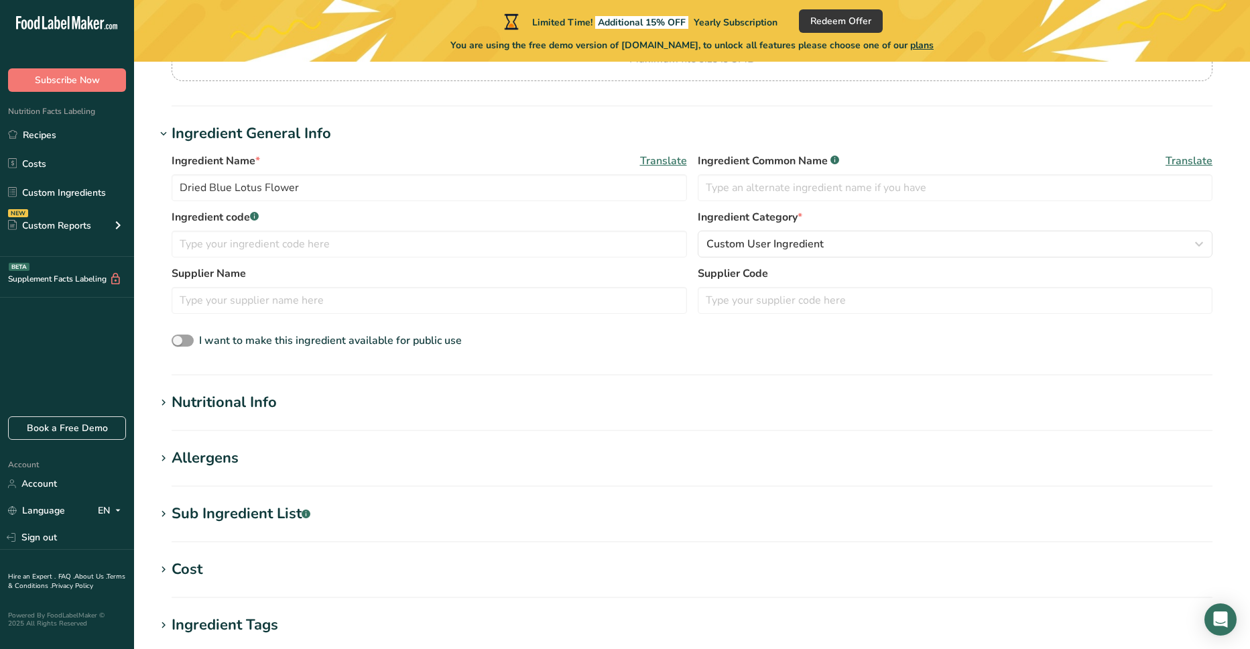
click at [212, 400] on div "Nutritional Info" at bounding box center [224, 402] width 105 height 22
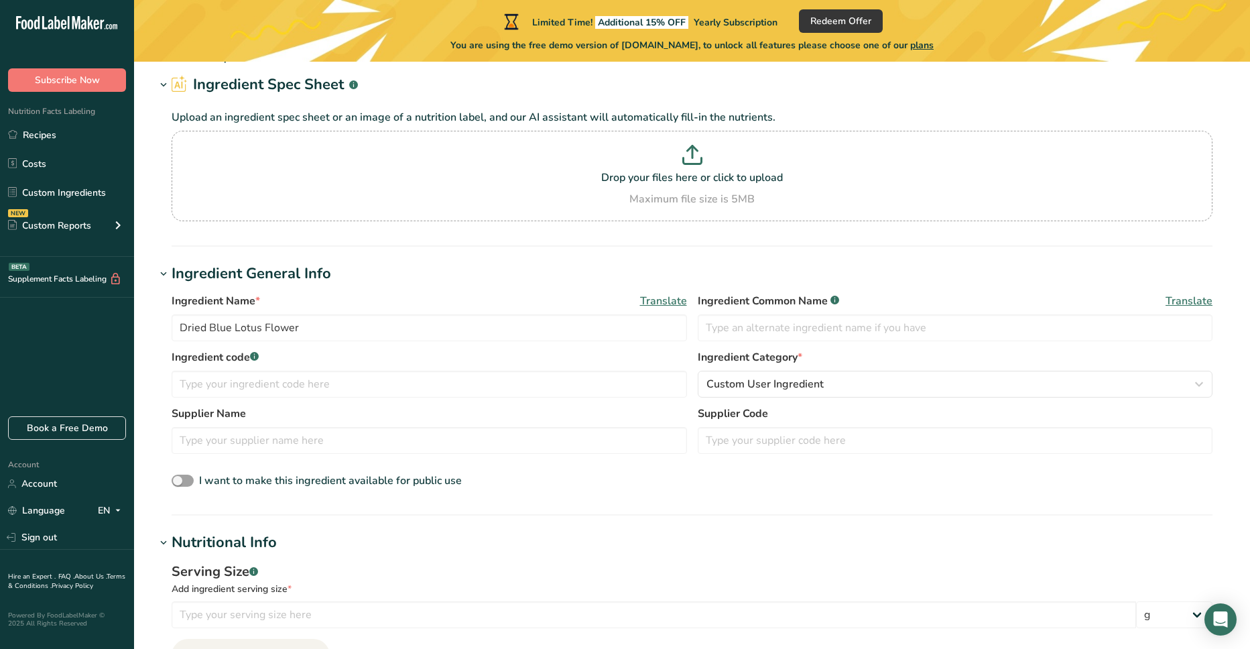
scroll to position [0, 0]
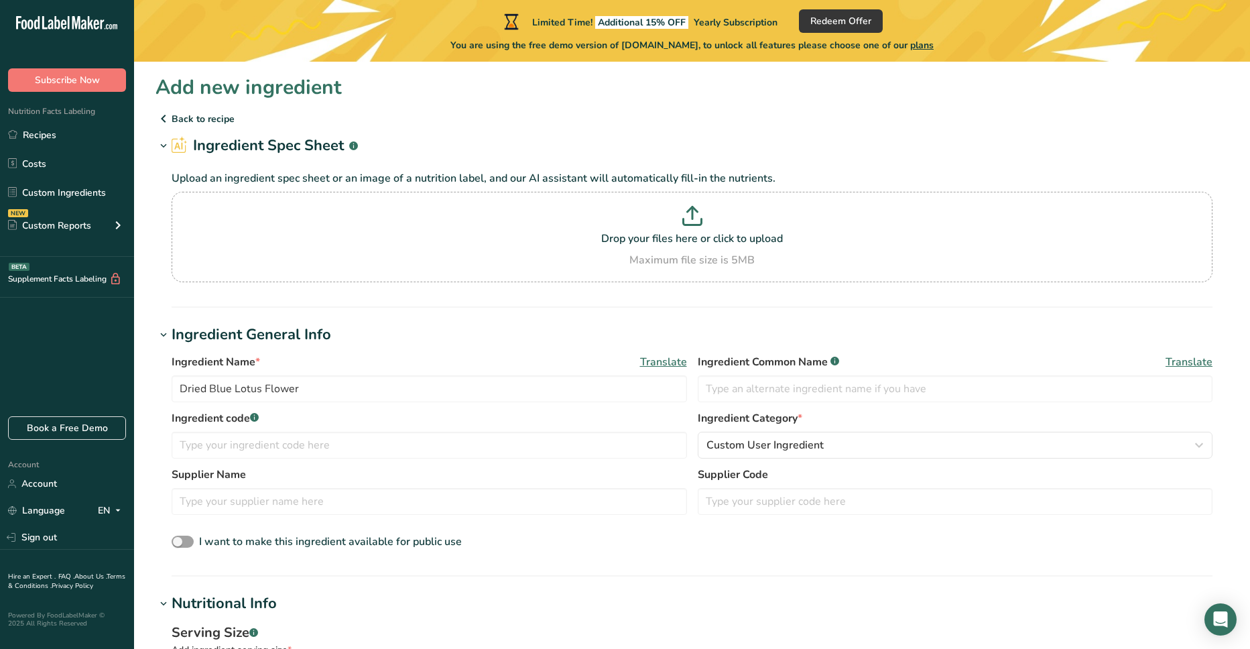
click at [178, 117] on p "Back to recipe" at bounding box center [692, 119] width 1073 height 16
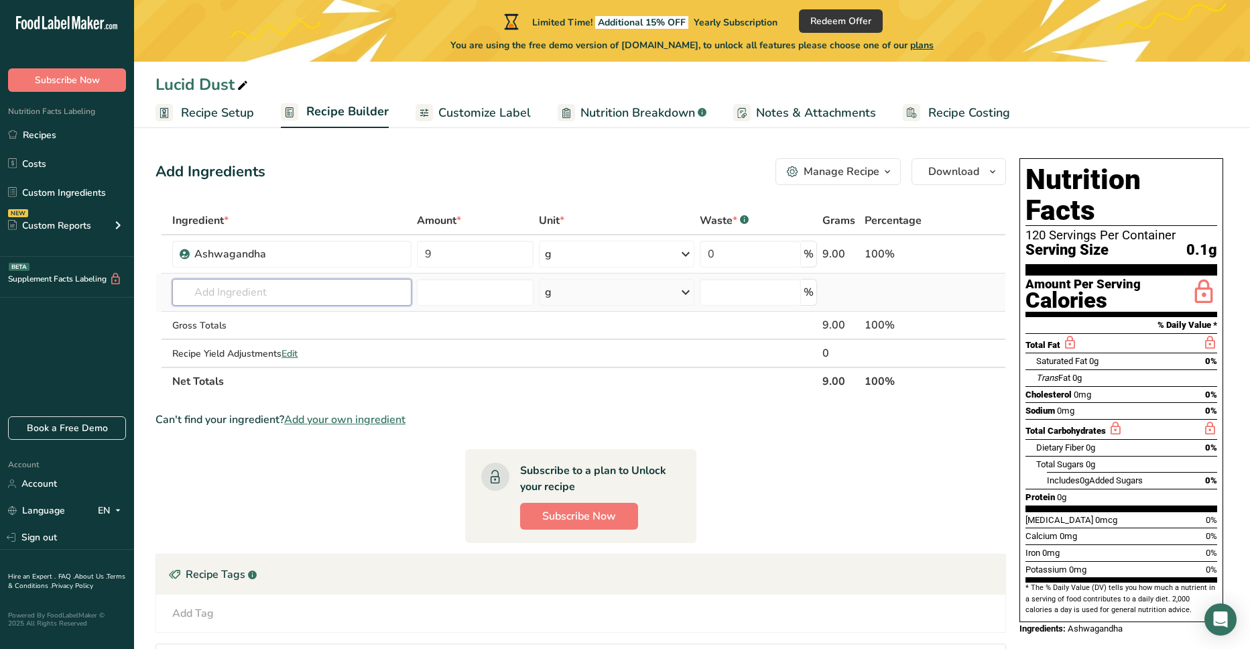
click at [226, 291] on input "text" at bounding box center [291, 292] width 239 height 27
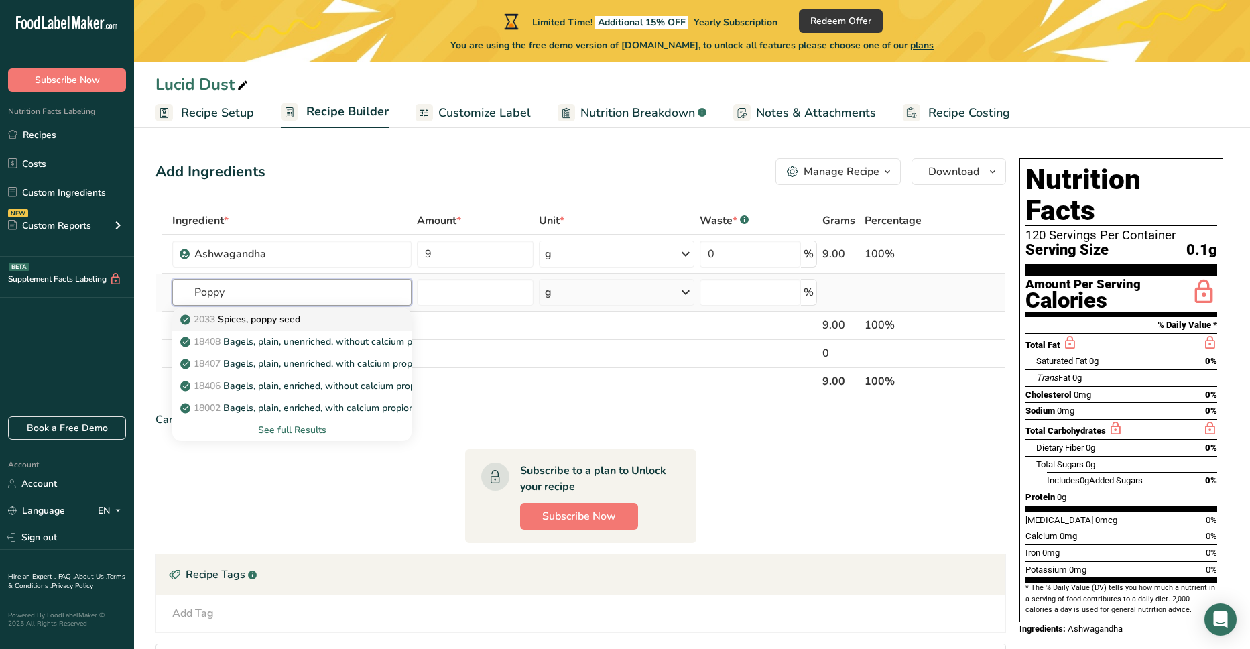
type input "Poppy"
click at [250, 320] on p "2033 Spices, poppy seed" at bounding box center [241, 319] width 117 height 14
type input "Spices, poppy seed"
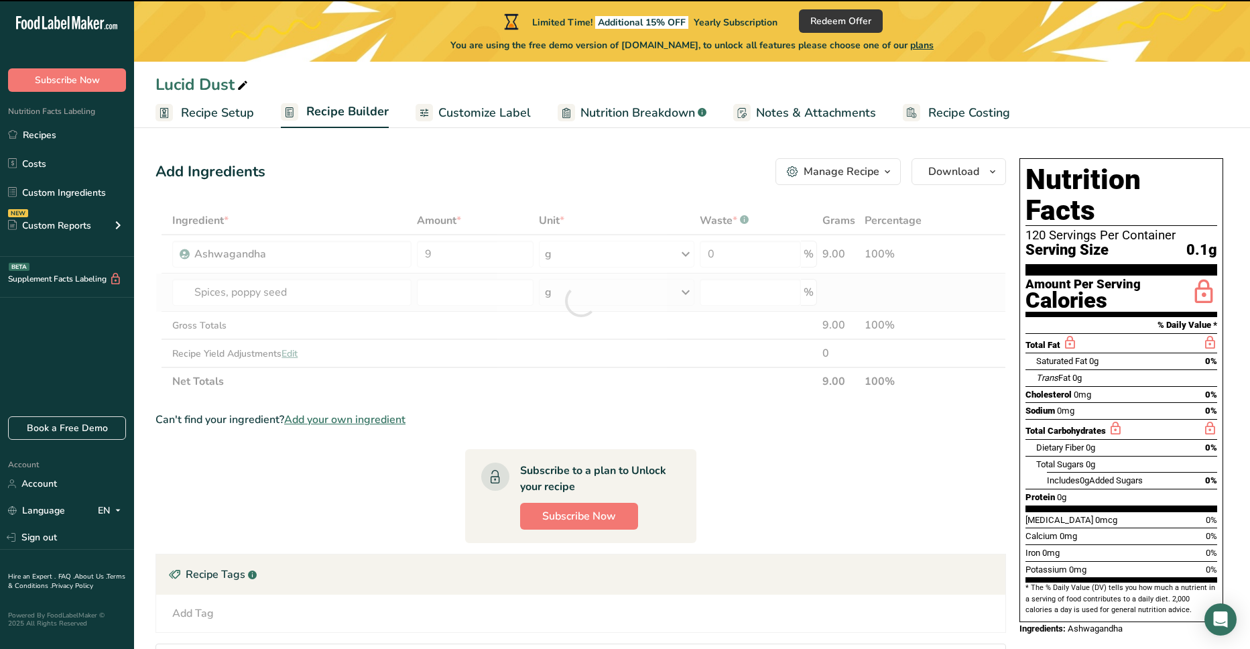
type input "0"
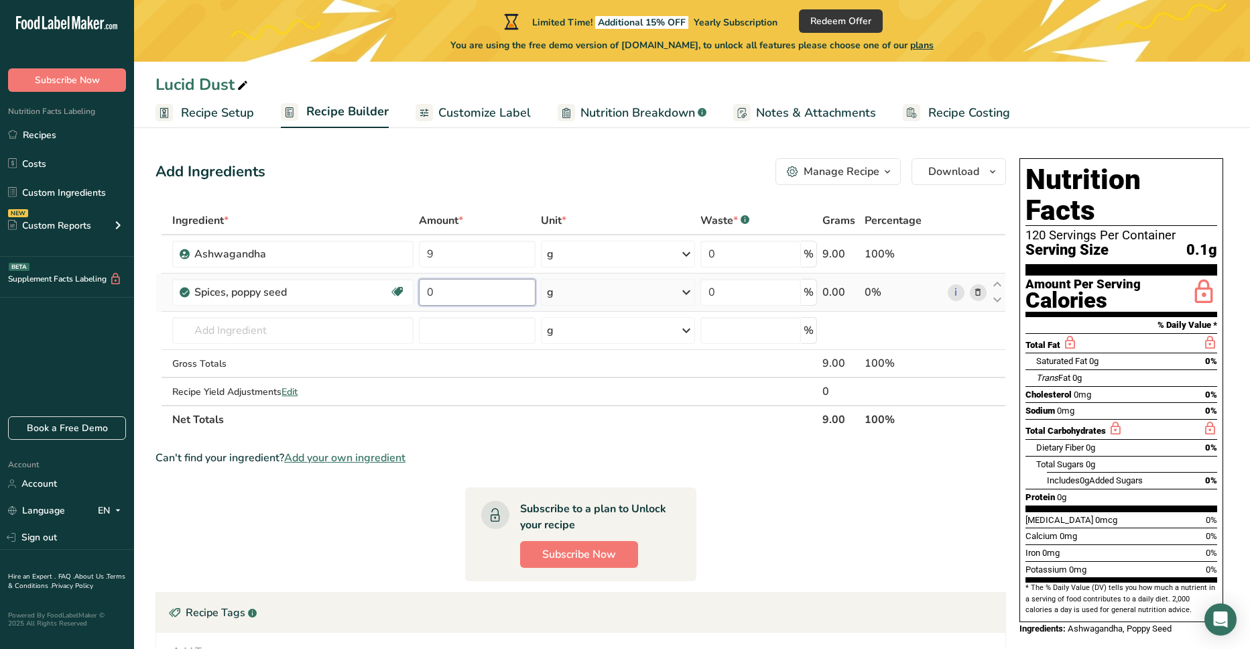
drag, startPoint x: 457, startPoint y: 290, endPoint x: 419, endPoint y: 297, distance: 38.9
click at [419, 297] on input "0" at bounding box center [477, 292] width 116 height 27
type input "9"
type input "C"
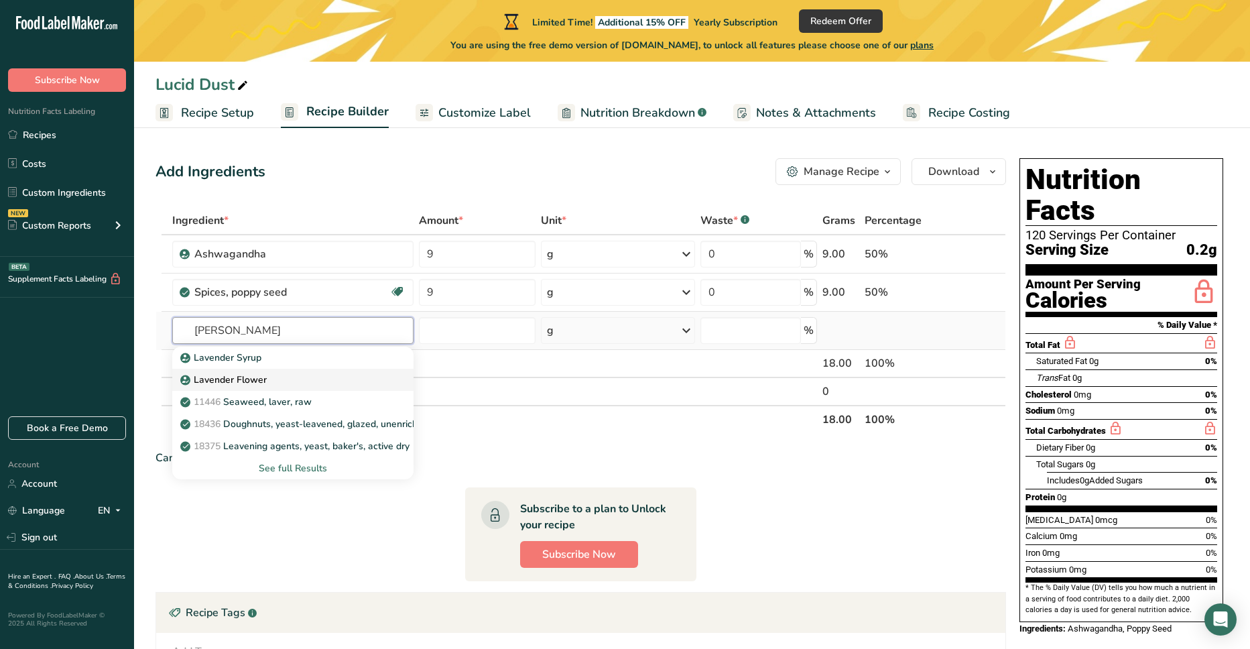
type input "Laven"
click at [221, 381] on p "Lavender Flower" at bounding box center [225, 380] width 84 height 14
type input "Lavender Flower"
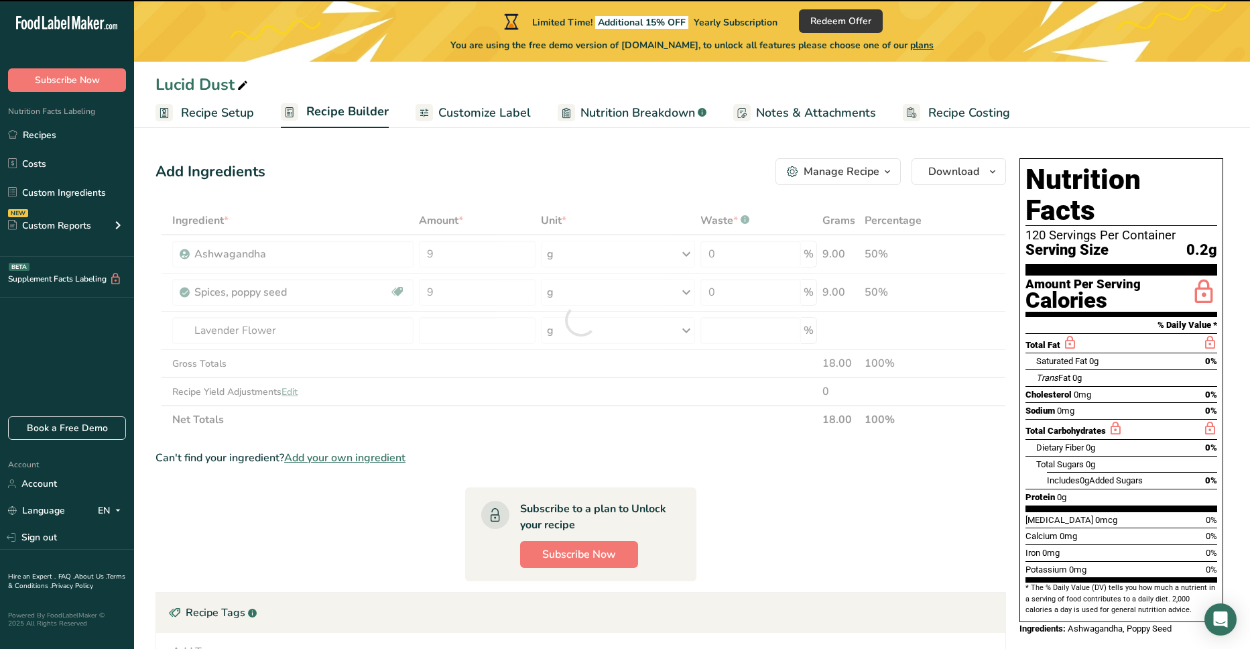
type input "0"
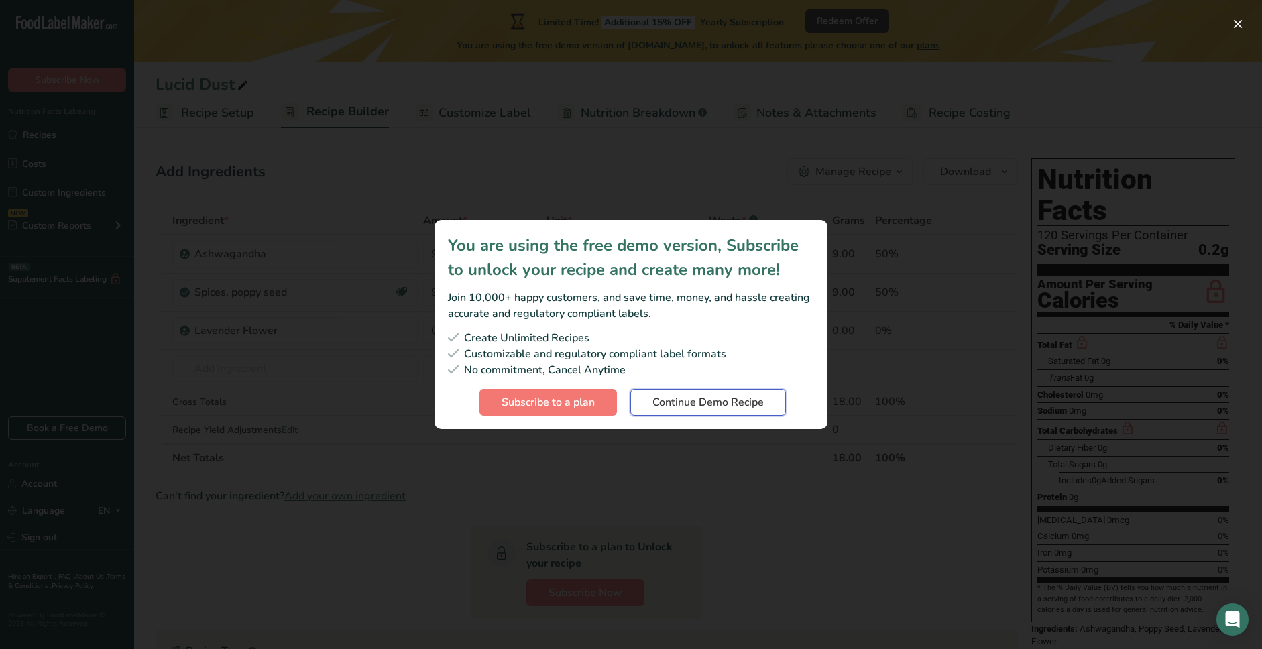
click at [719, 400] on span "Continue Demo Recipe" at bounding box center [707, 402] width 111 height 16
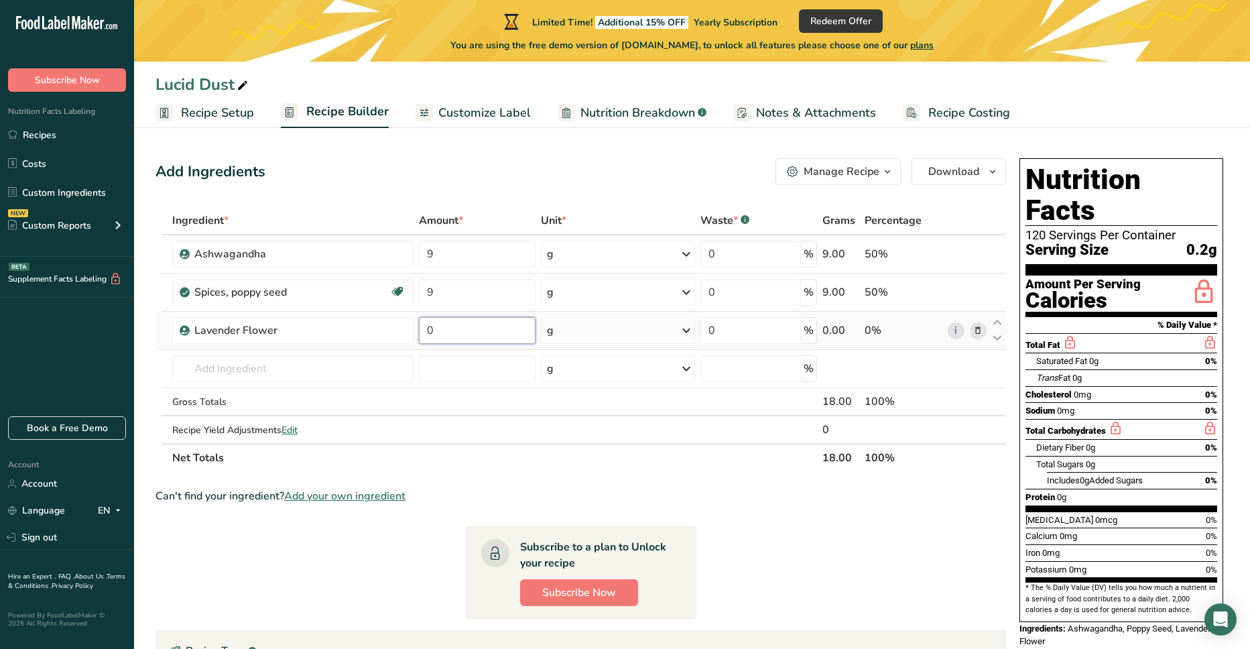
drag, startPoint x: 444, startPoint y: 330, endPoint x: 419, endPoint y: 336, distance: 26.2
click at [419, 336] on input "0" at bounding box center [477, 330] width 116 height 27
type input "17"
click at [219, 377] on input "text" at bounding box center [292, 368] width 241 height 27
type input "B"
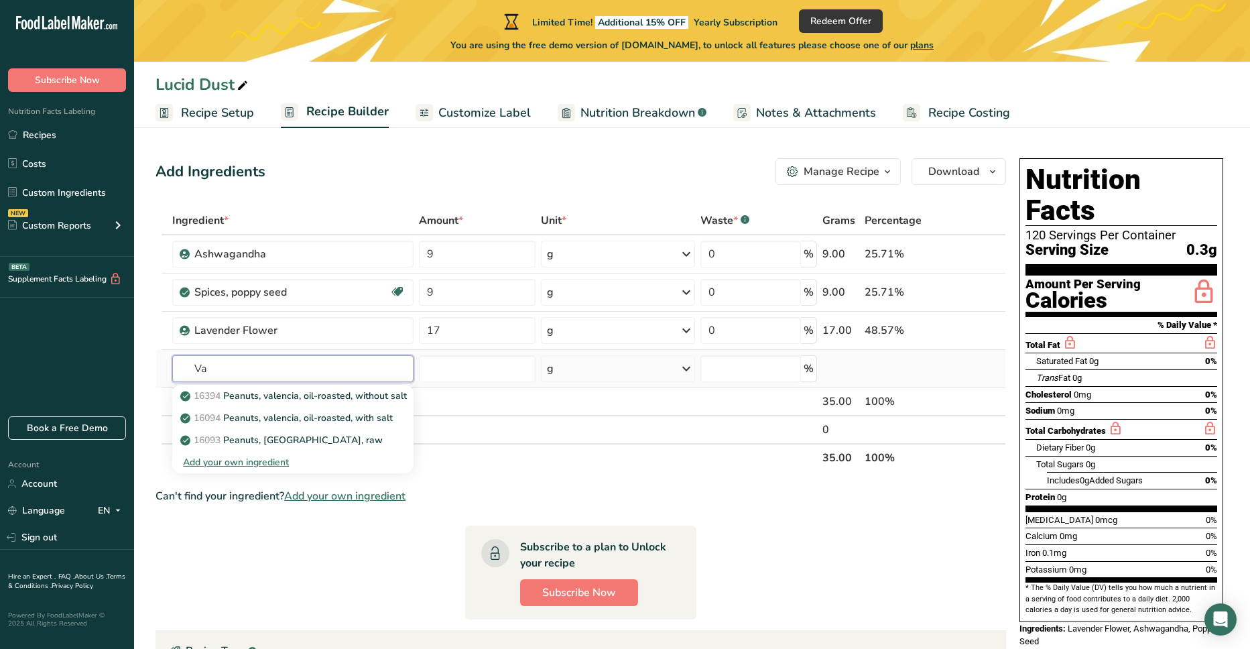
type input "V"
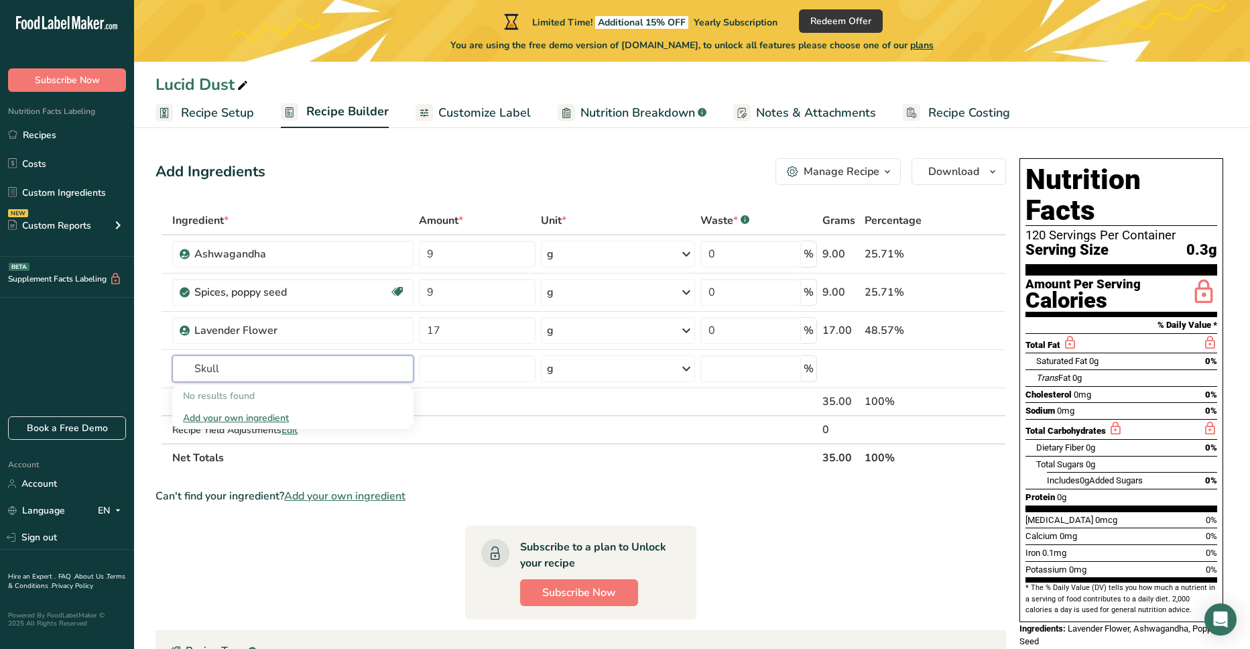
type input "Skull"
type input "Acerola"
click at [248, 416] on p "9001 Acerola, (west indian cherry), raw" at bounding box center [273, 418] width 180 height 14
type input "Acerola, (west indian cherry), raw"
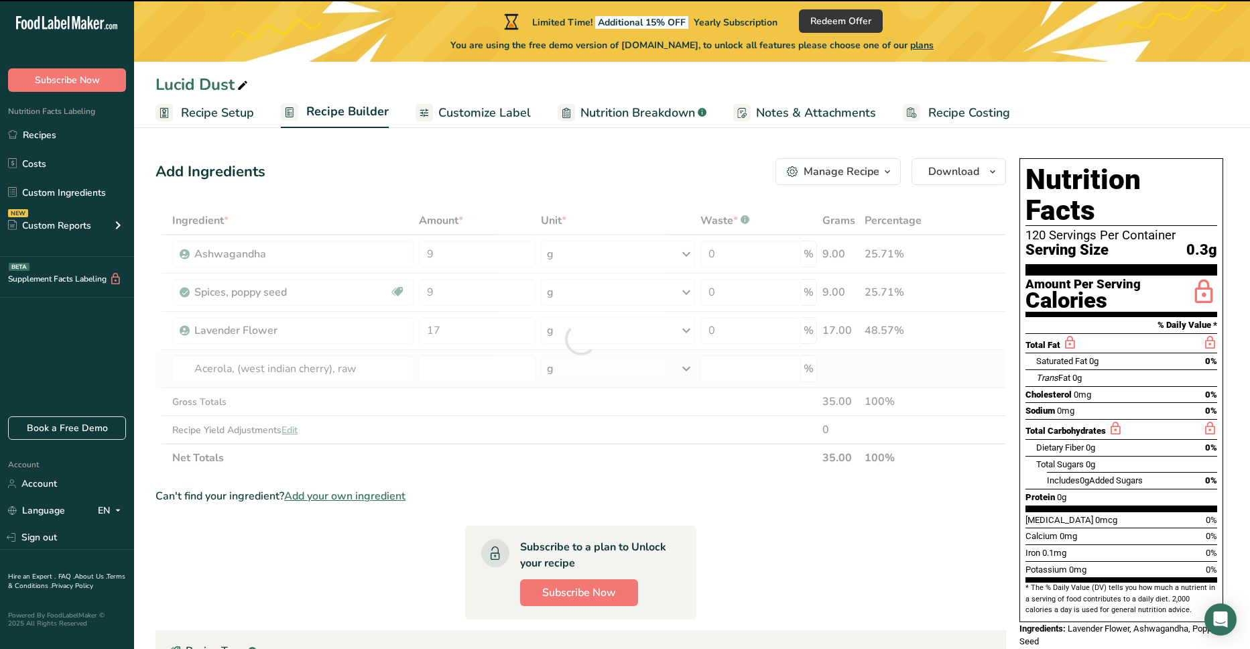
type input "0"
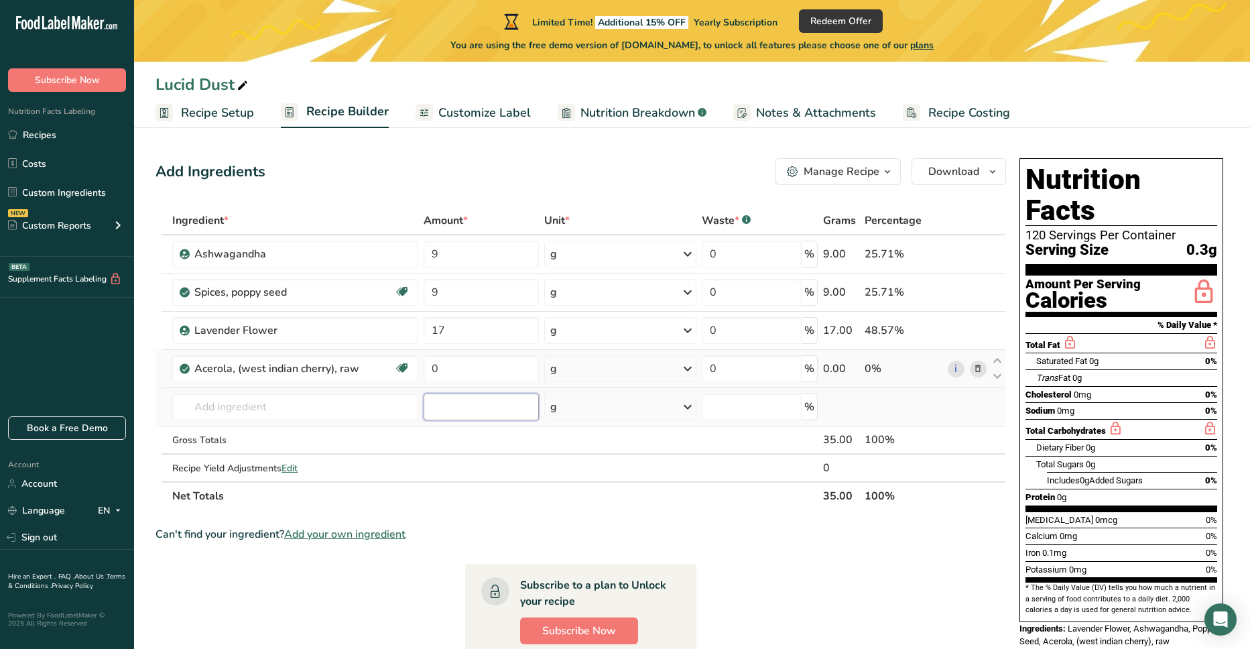
click at [455, 404] on input "number" at bounding box center [481, 406] width 115 height 27
type input "9"
drag, startPoint x: 429, startPoint y: 369, endPoint x: 391, endPoint y: 373, distance: 38.4
click at [391, 373] on tr "Acerola, (west indian cherry), raw Dairy free Gluten free Vegan Vegetarian Soy …" at bounding box center [580, 369] width 849 height 38
type input "9"
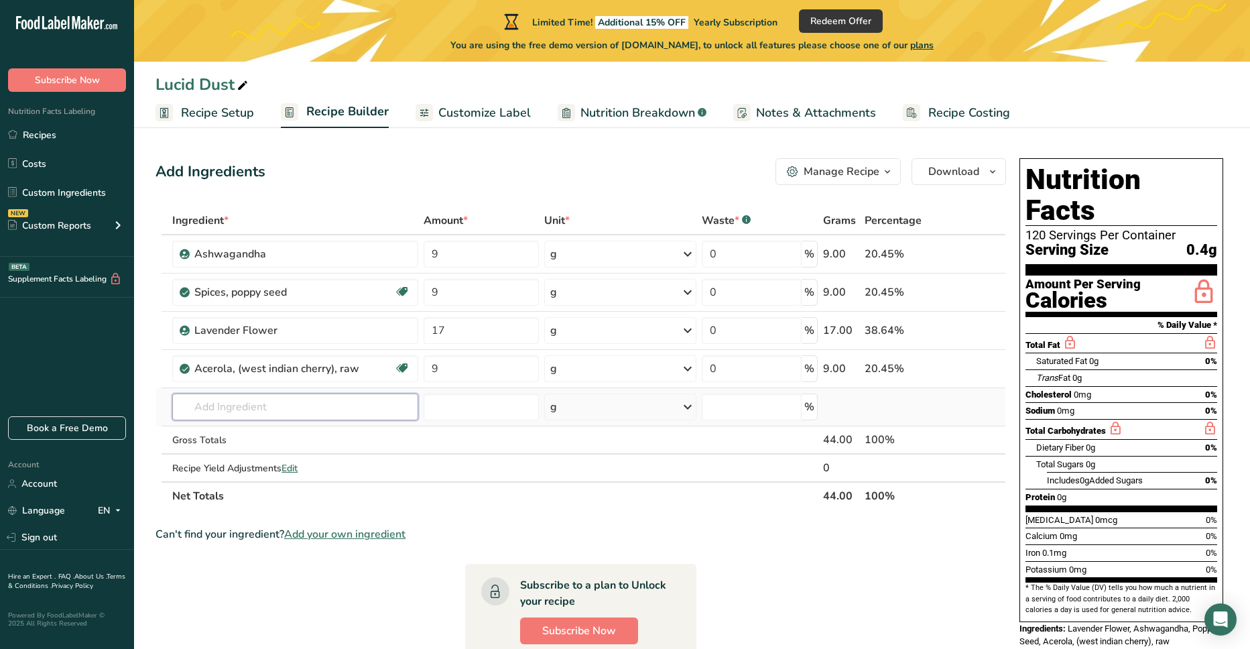
click at [236, 407] on input "text" at bounding box center [295, 406] width 246 height 27
type input "P"
click at [206, 109] on span "Recipe Setup" at bounding box center [217, 113] width 73 height 18
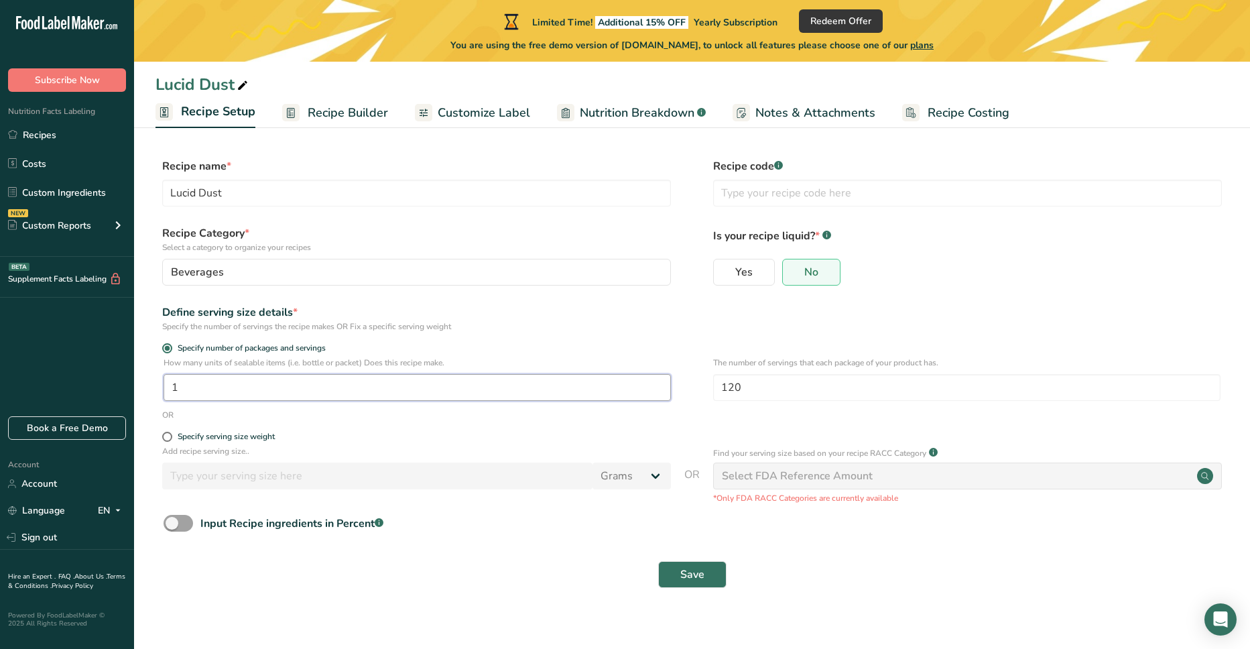
click at [220, 389] on input "1" at bounding box center [417, 387] width 507 height 27
drag, startPoint x: 769, startPoint y: 388, endPoint x: 687, endPoint y: 388, distance: 81.8
click at [688, 388] on div "How many units of sealable items (i.e. bottle or packet) Does this recipe make.…" at bounding box center [692, 383] width 1073 height 52
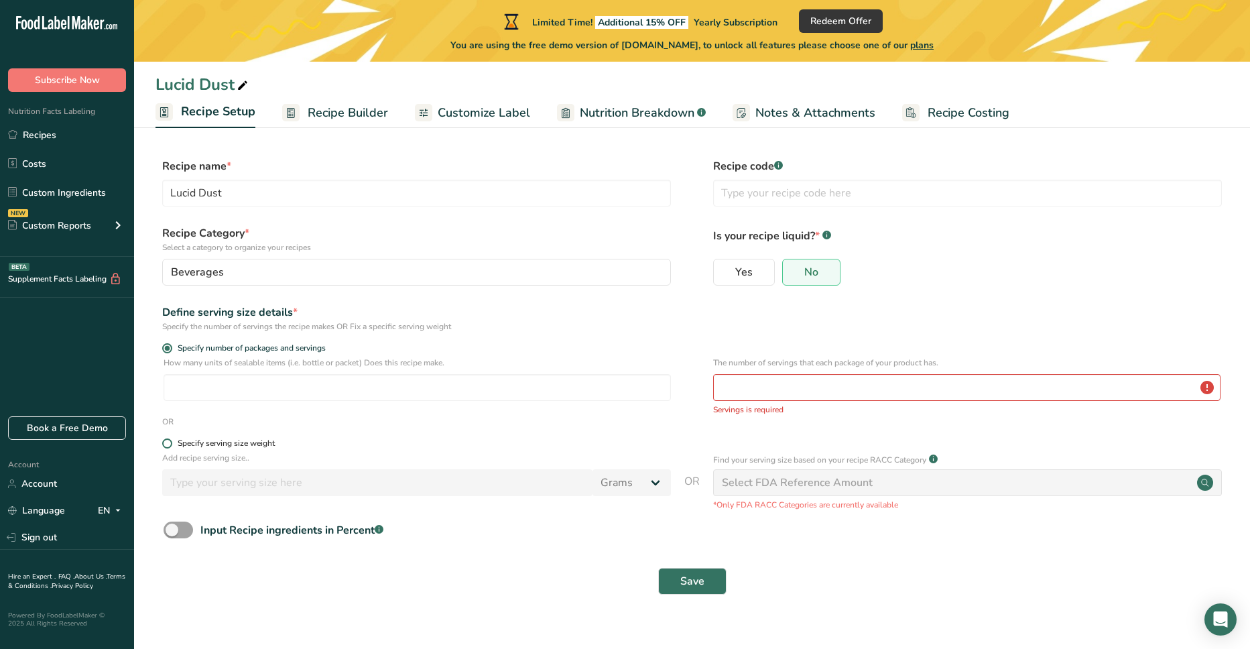
click at [168, 439] on span at bounding box center [167, 443] width 10 height 10
click at [168, 439] on input "Specify serving size weight" at bounding box center [166, 443] width 9 height 9
radio input "true"
radio input "false"
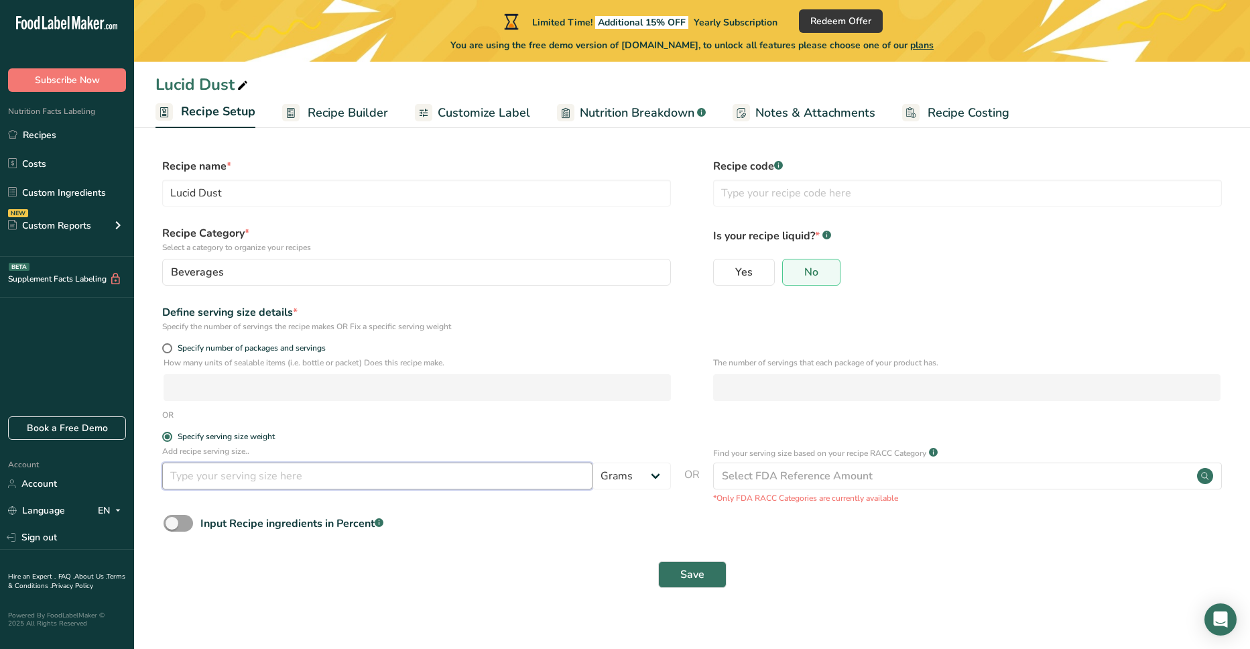
click at [304, 475] on input "number" at bounding box center [377, 476] width 430 height 27
type input "1"
click at [656, 476] on select "Grams kg mg mcg lb oz l mL fl oz tbsp tsp cup qt gallon" at bounding box center [632, 476] width 78 height 27
select select "20"
click at [593, 463] on select "Grams kg mg mcg lb oz l mL fl oz tbsp tsp cup qt gallon" at bounding box center [632, 476] width 78 height 27
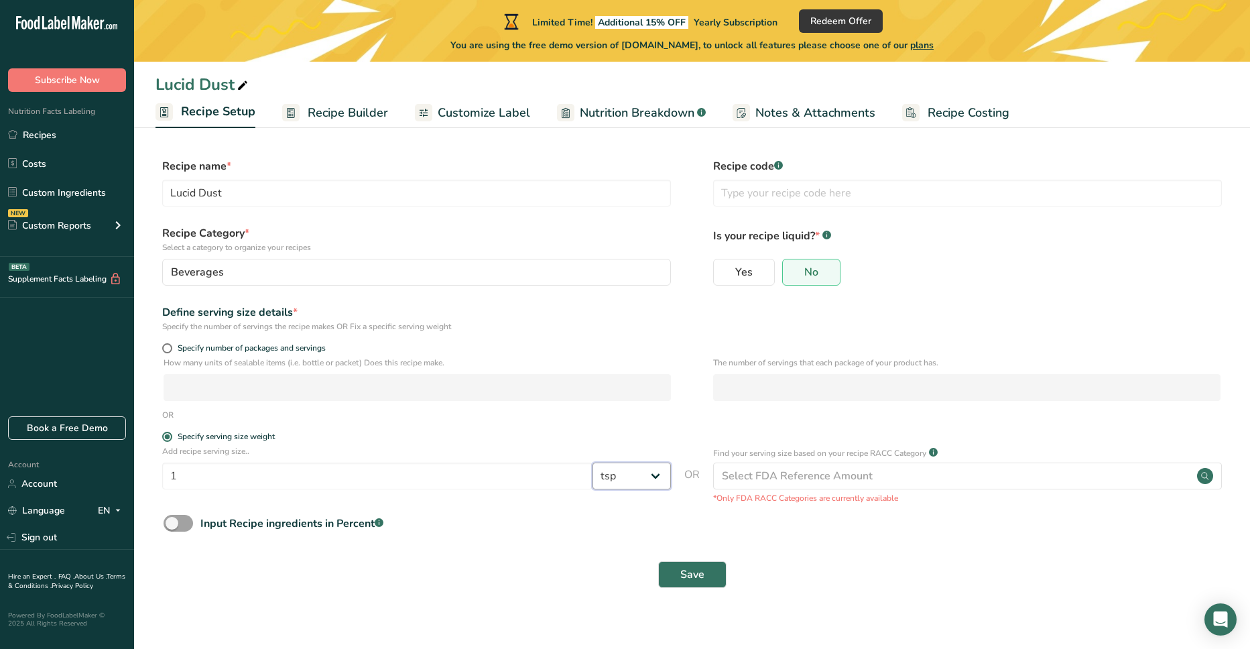
select select "22"
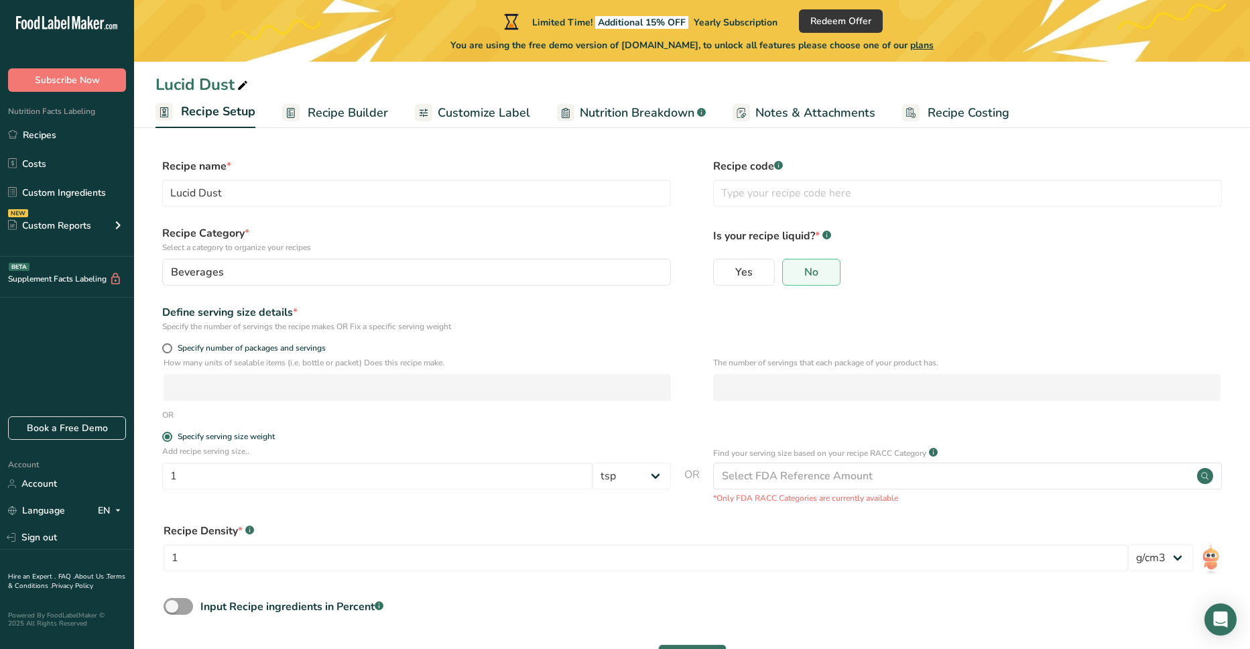
click at [417, 517] on div "Recipe Density * .a-a{fill:#347362;}.b-a{fill:#fff;} 1 lb/ft3 g/cm3" at bounding box center [692, 551] width 1073 height 72
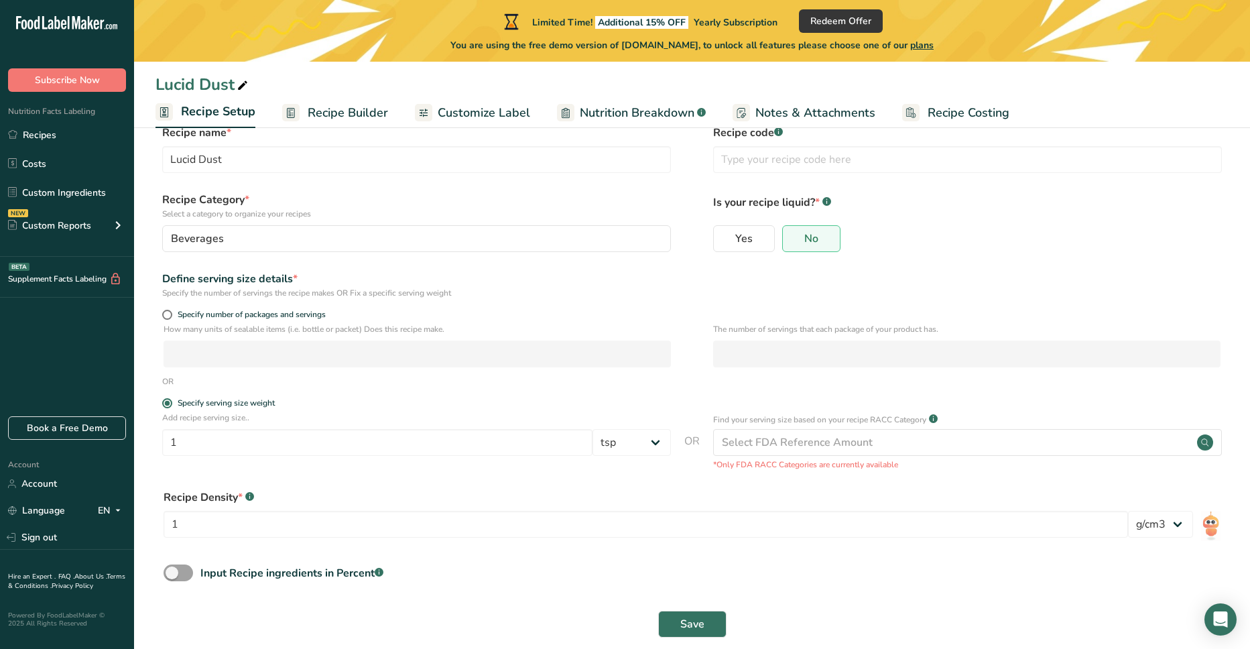
scroll to position [52, 0]
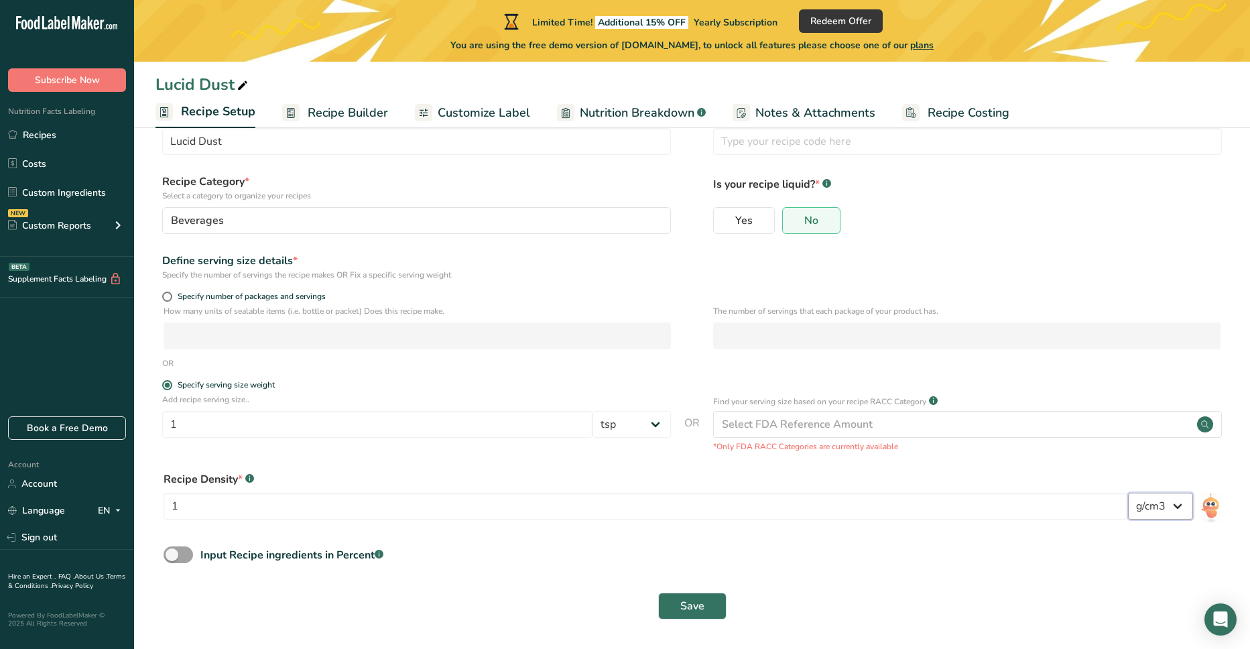
click at [1172, 505] on select "lb/ft3 g/cm3" at bounding box center [1160, 506] width 65 height 27
drag, startPoint x: 192, startPoint y: 505, endPoint x: 145, endPoint y: 513, distance: 46.9
click at [147, 516] on section "Recipe name * Lucid Dust Recipe code .a-a{fill:#347362;}.b-a{fill:#fff;} Recipe…" at bounding box center [692, 364] width 1116 height 569
type input "343"
click at [707, 597] on button "Save" at bounding box center [692, 606] width 68 height 27
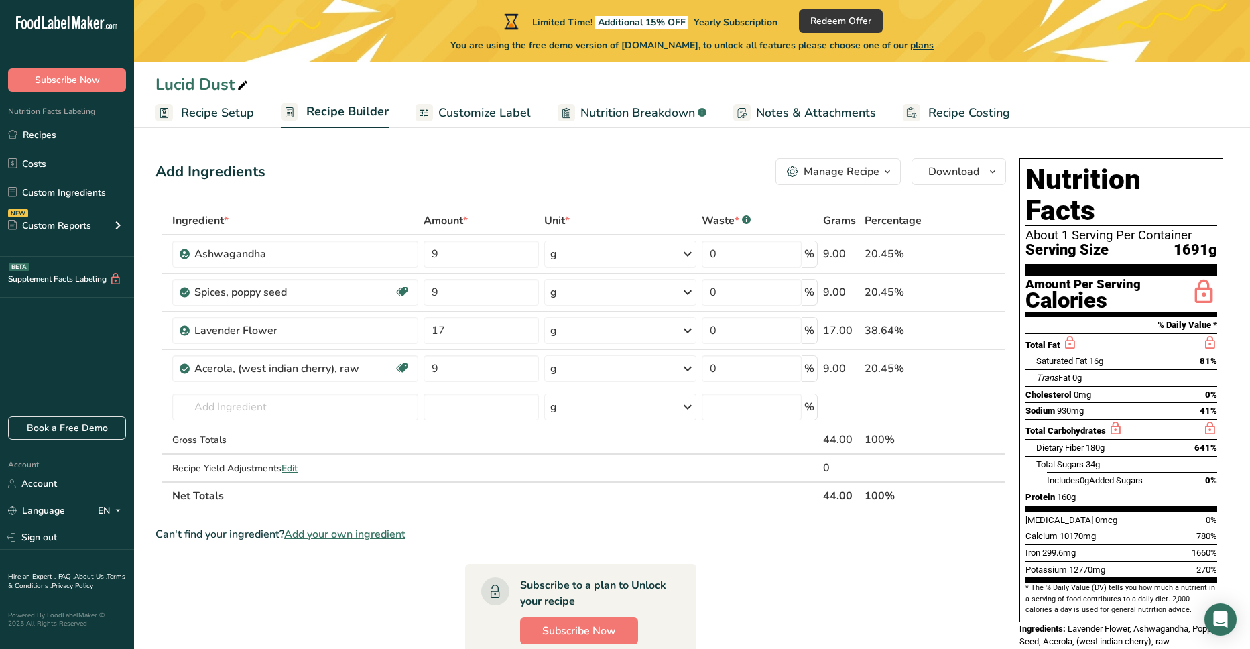
click at [226, 106] on span "Recipe Setup" at bounding box center [217, 113] width 73 height 18
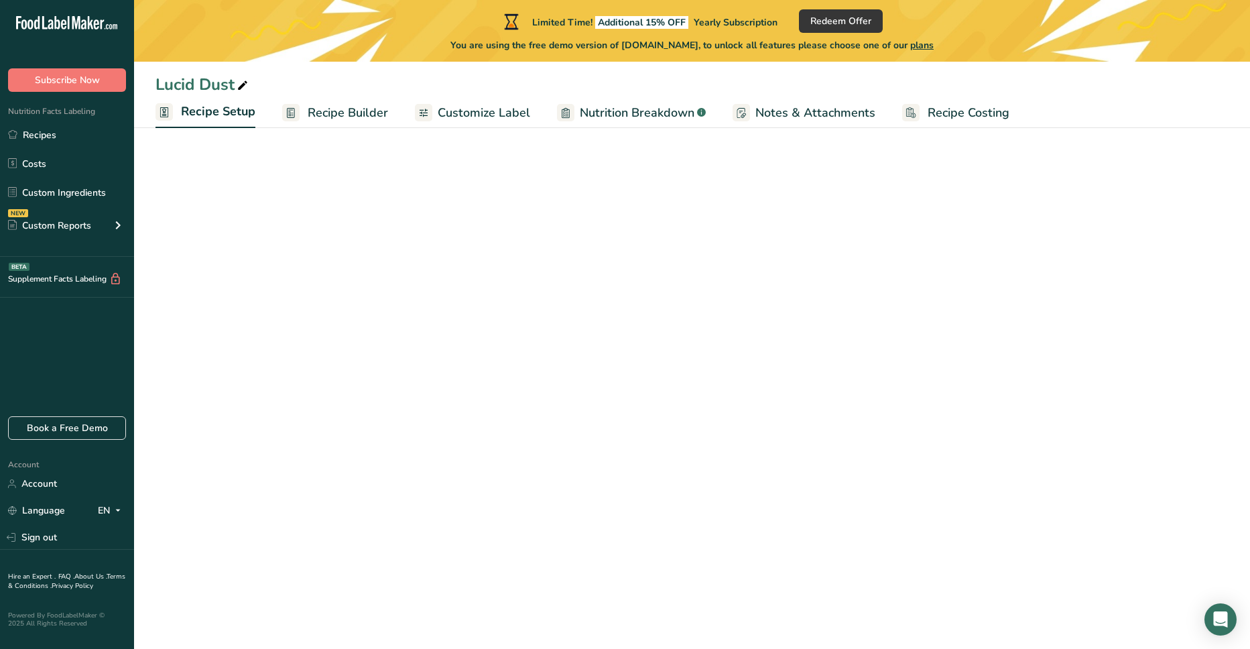
select select "20"
select select "22"
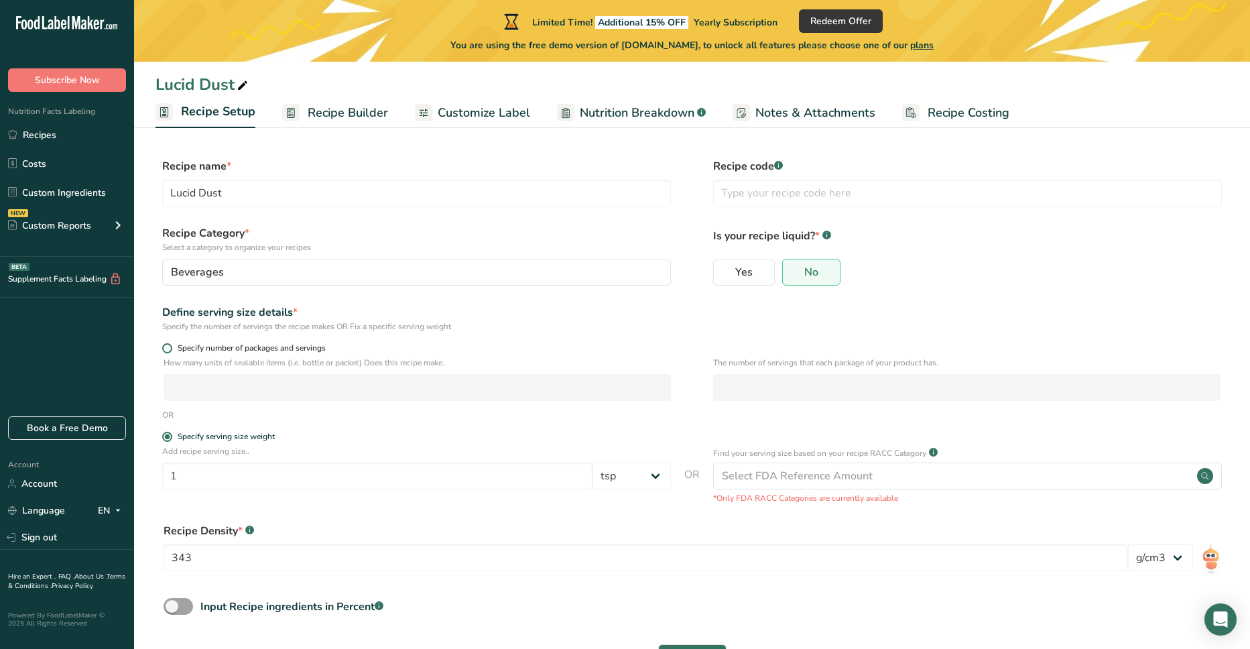
click at [169, 347] on span at bounding box center [167, 348] width 10 height 10
click at [169, 347] on input "Specify number of packages and servings" at bounding box center [166, 348] width 9 height 9
radio input "true"
radio input "false"
select select "0"
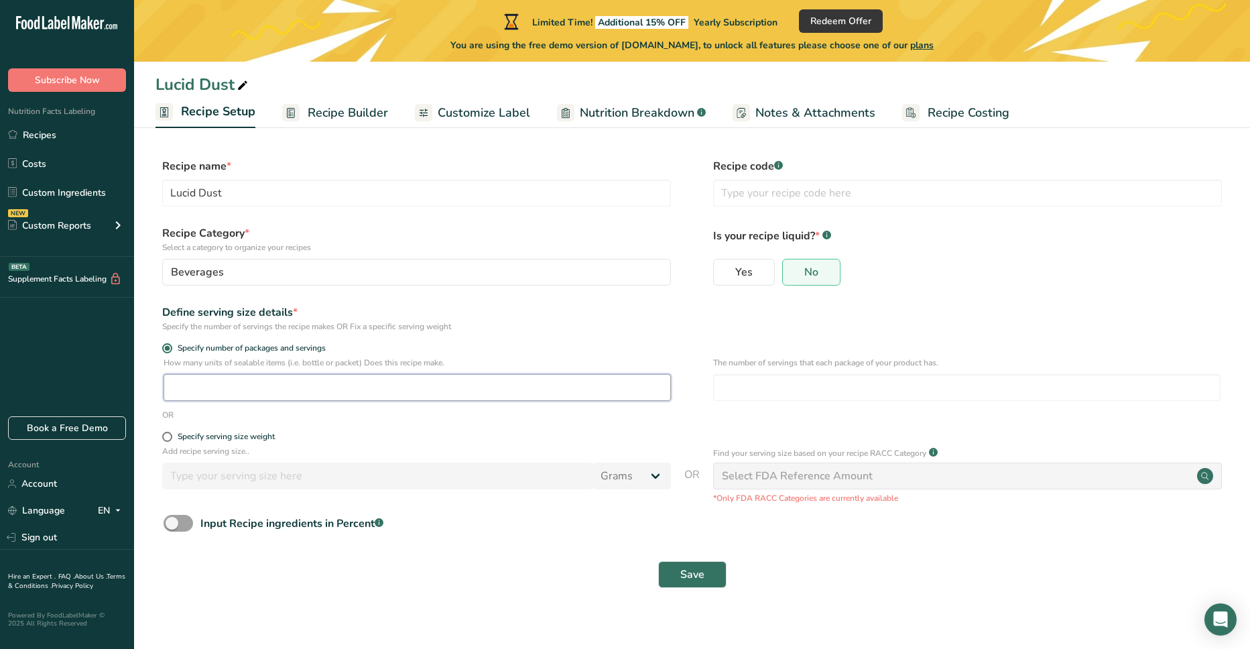
click at [202, 383] on input "number" at bounding box center [417, 387] width 507 height 27
type input "1"
click at [759, 385] on input "number" at bounding box center [966, 387] width 507 height 27
type input "120"
click at [687, 574] on span "Save" at bounding box center [692, 574] width 24 height 16
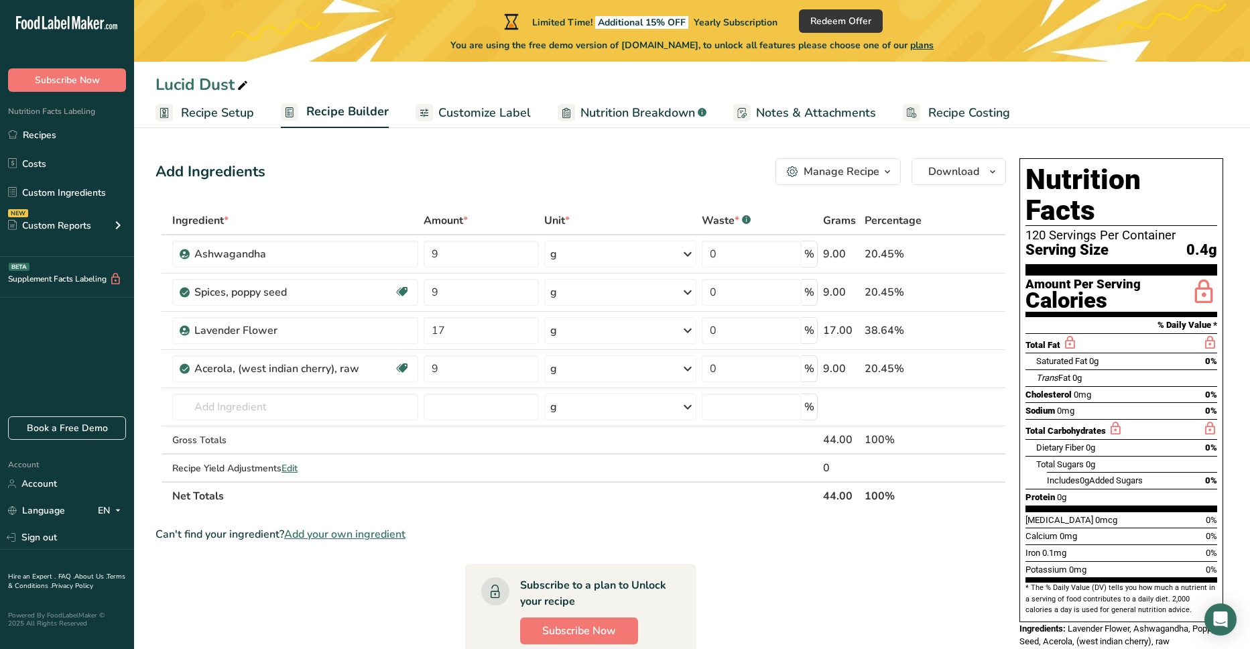
click at [202, 112] on span "Recipe Setup" at bounding box center [217, 113] width 73 height 18
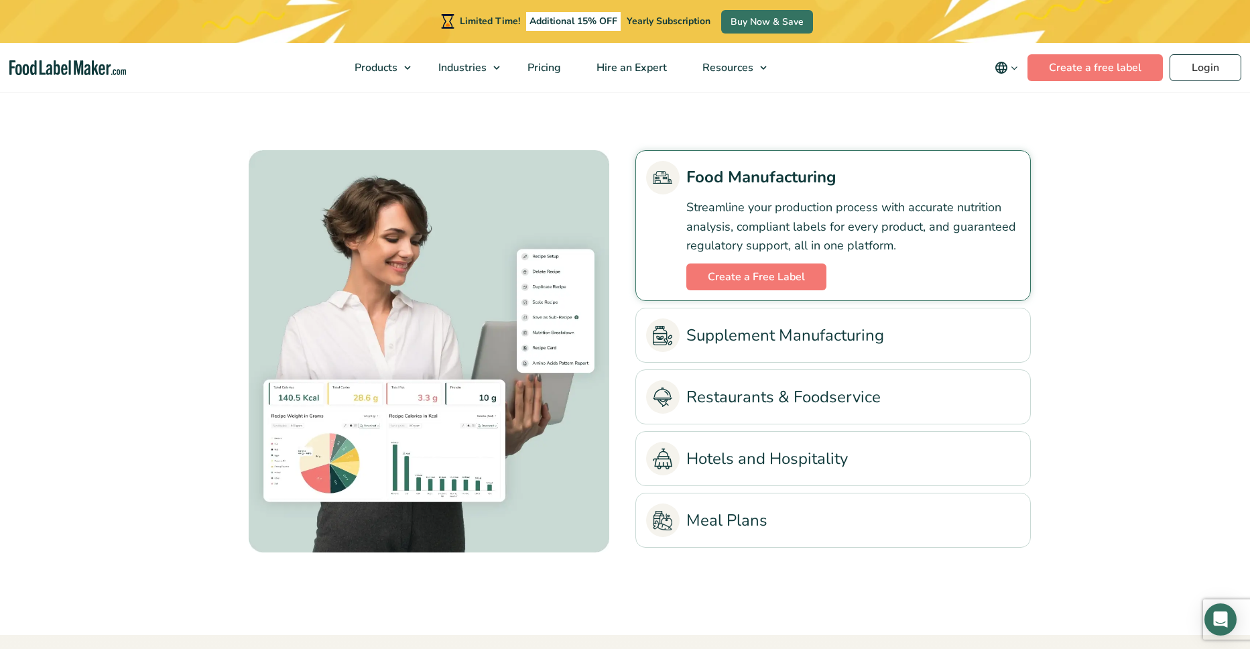
scroll to position [3016, 0]
click at [781, 334] on link "Supplement Manufacturing" at bounding box center [833, 334] width 374 height 34
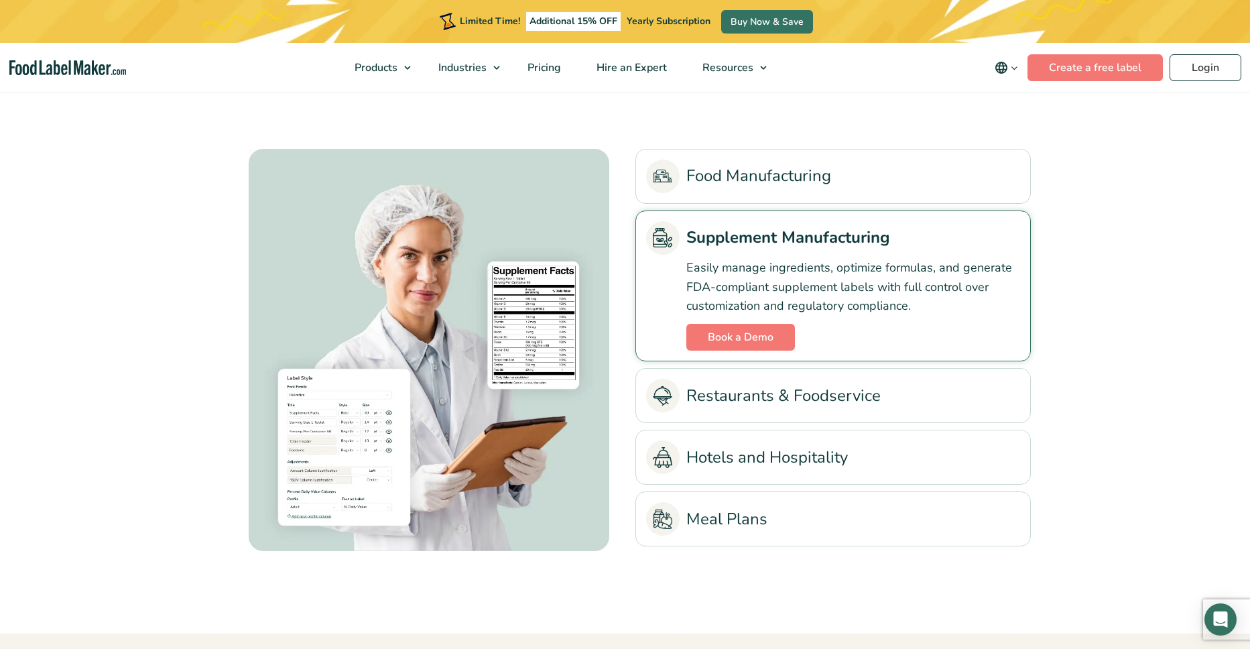
click at [790, 186] on link "Food Manufacturing" at bounding box center [833, 177] width 374 height 34
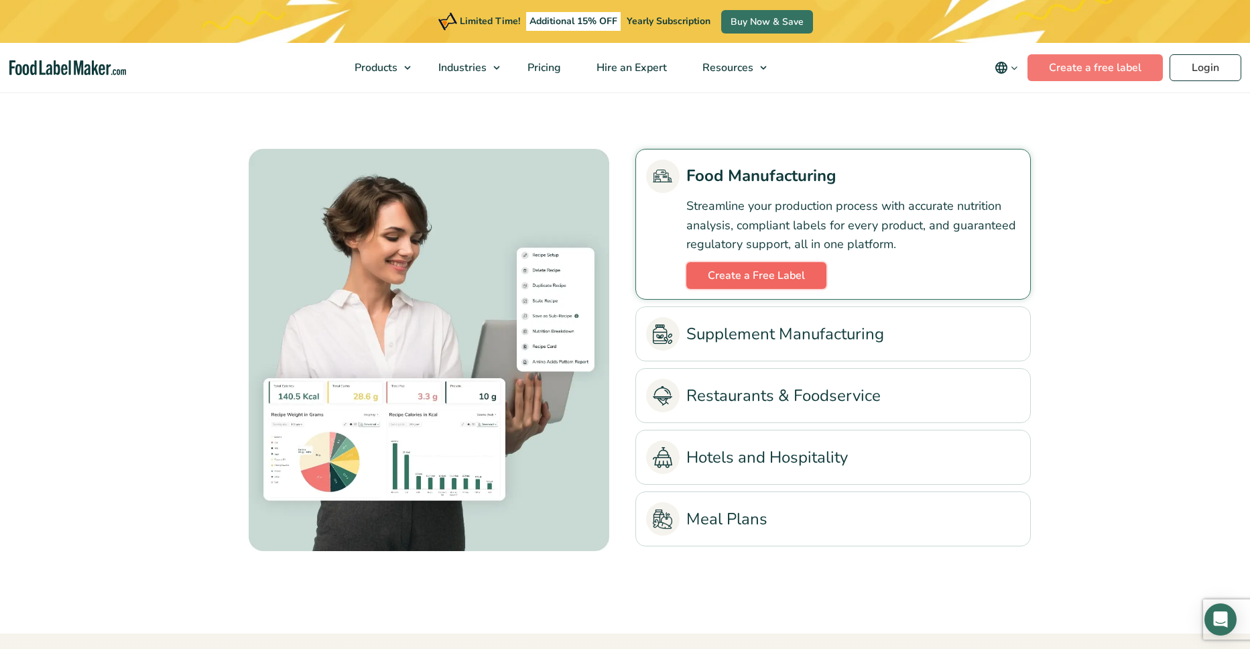
click at [752, 278] on link "Create a Free Label" at bounding box center [756, 275] width 140 height 27
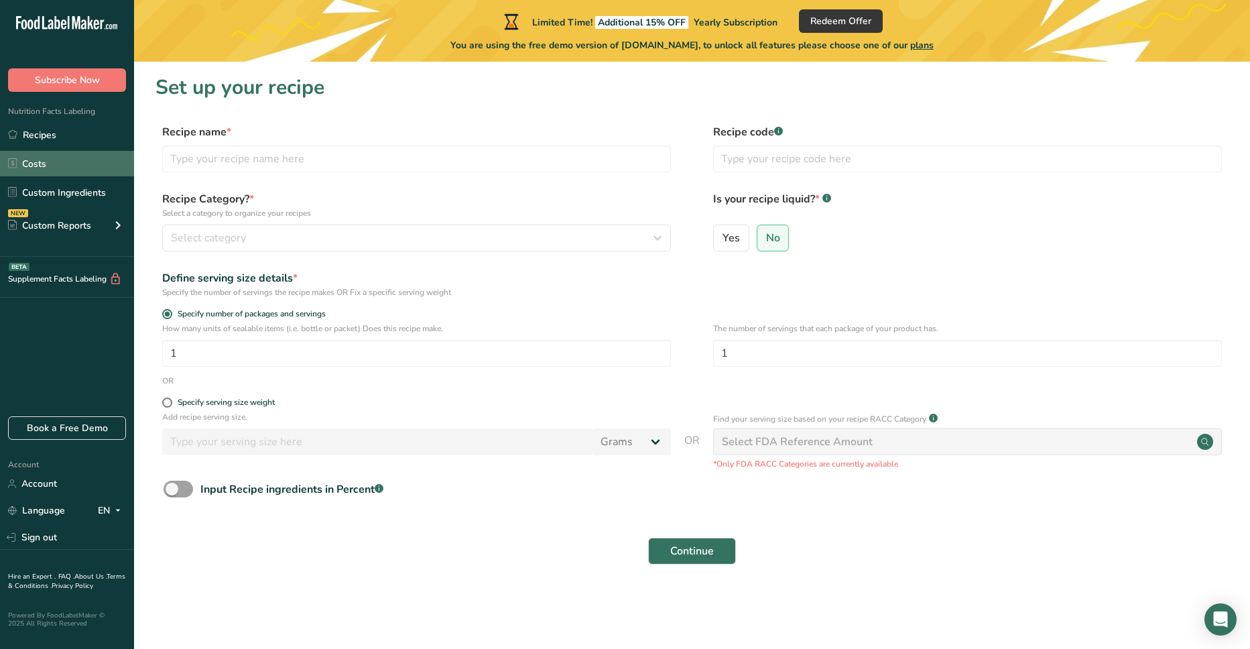
click at [42, 161] on link "Costs" at bounding box center [67, 163] width 134 height 25
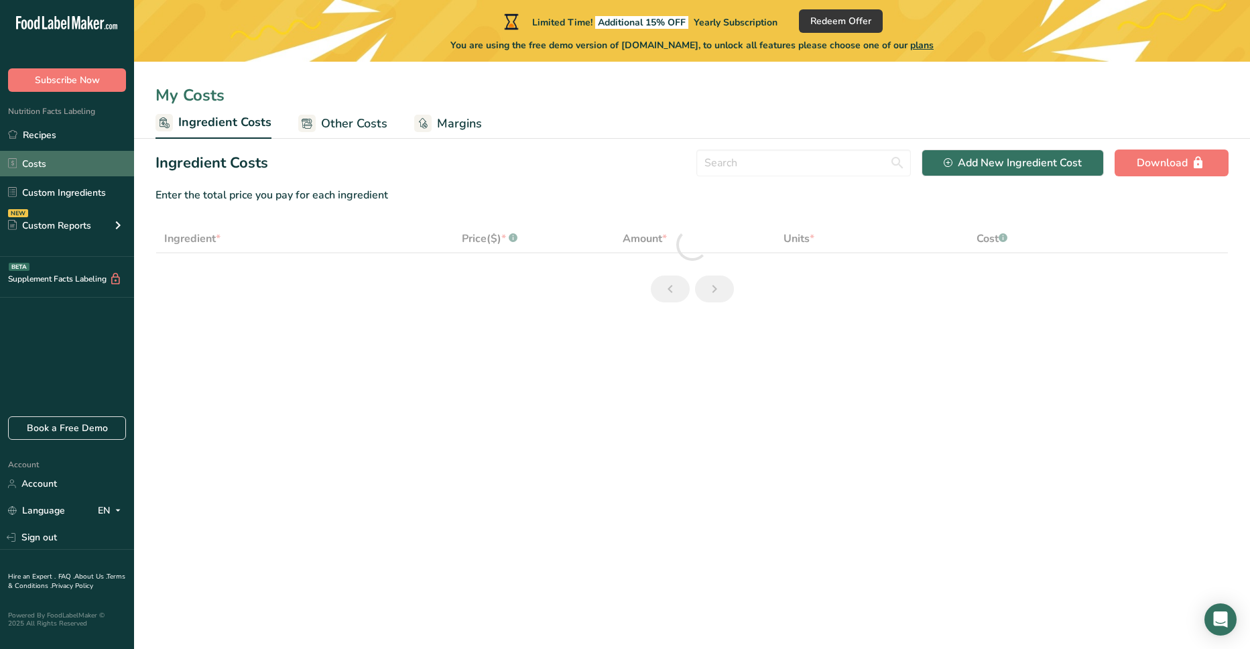
select select "1"
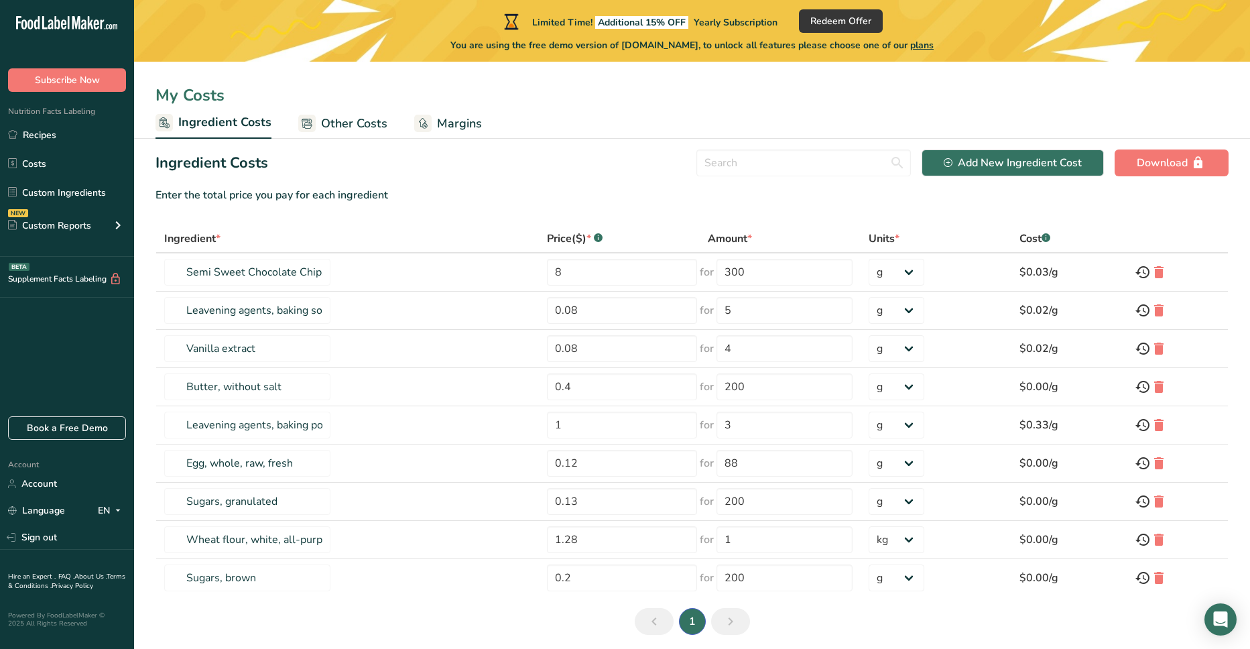
click at [934, 42] on span "plans" at bounding box center [921, 45] width 23 height 13
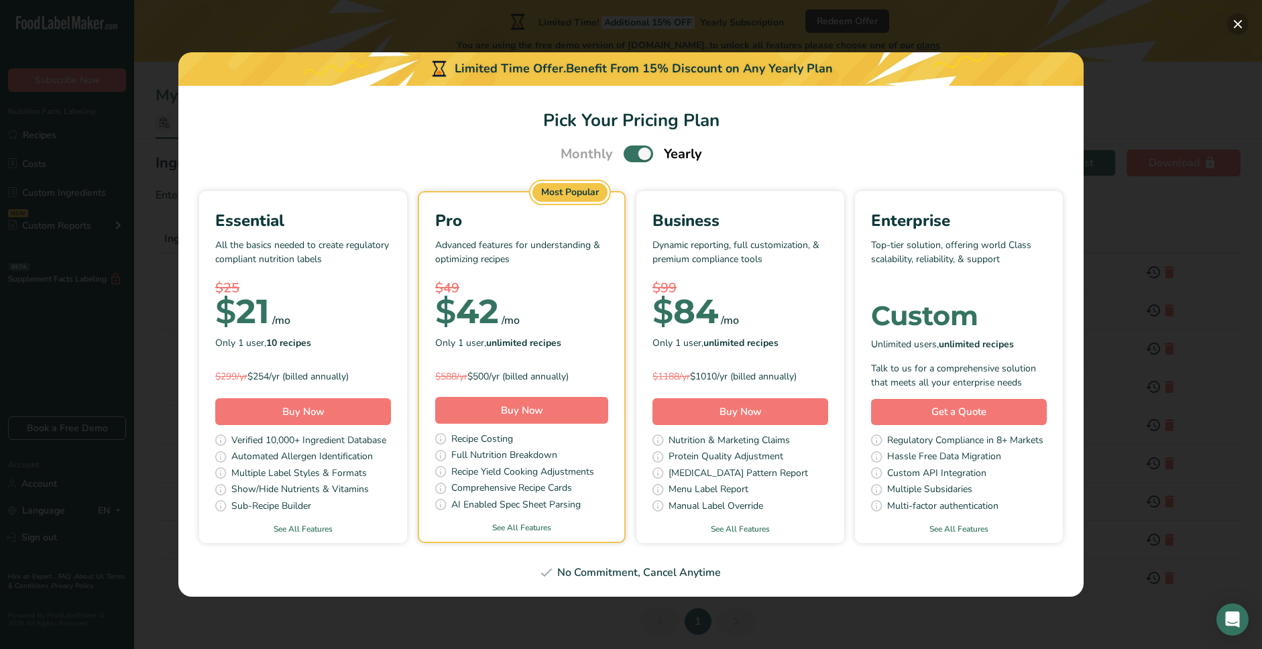
click at [1238, 23] on button "Pick Your Pricing Plan Modal" at bounding box center [1237, 23] width 21 height 21
